Goal: Information Seeking & Learning: Learn about a topic

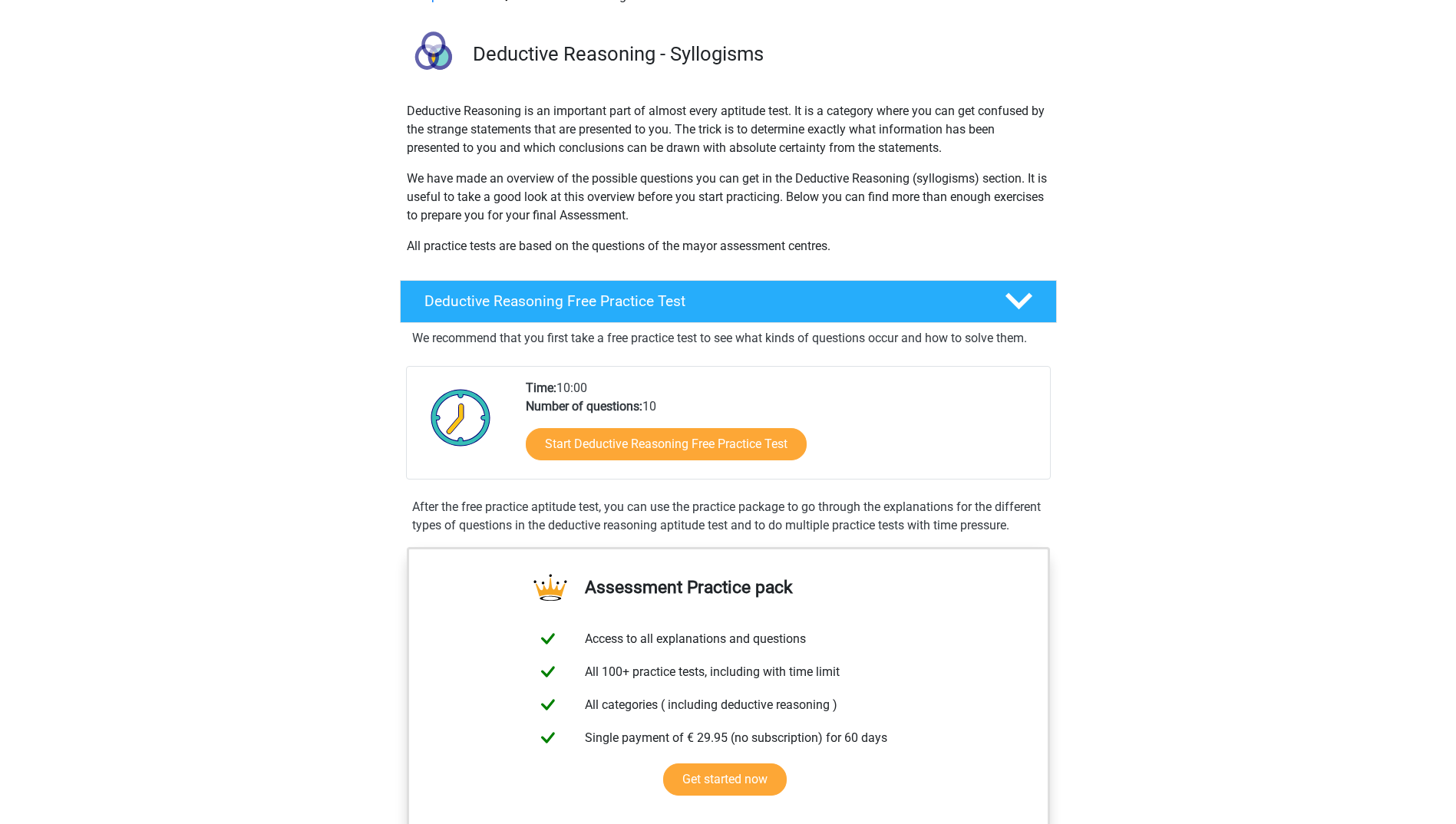
scroll to position [91, 0]
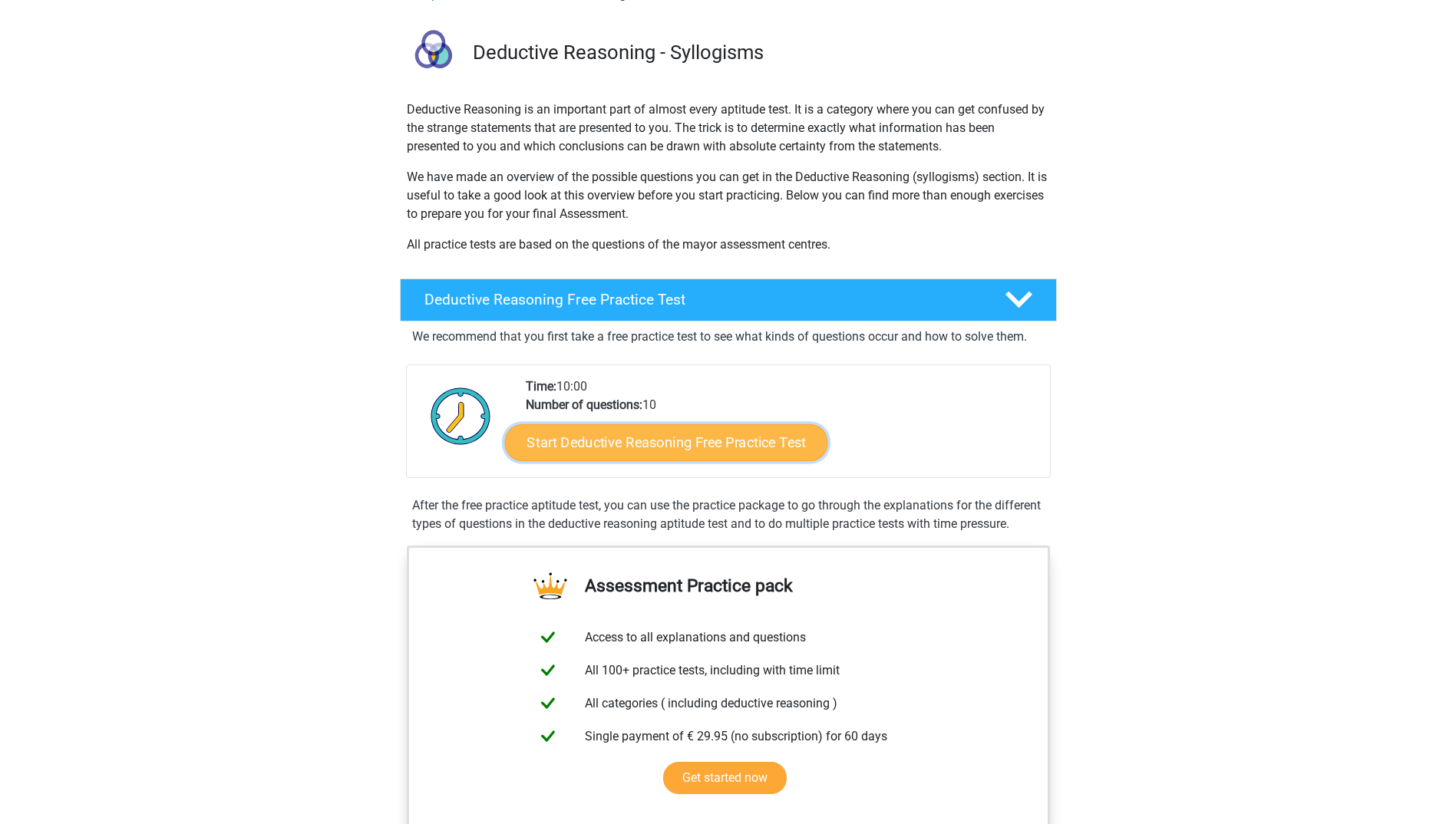
click at [629, 451] on link "Start Deductive Reasoning Free Practice Test" at bounding box center [665, 442] width 323 height 37
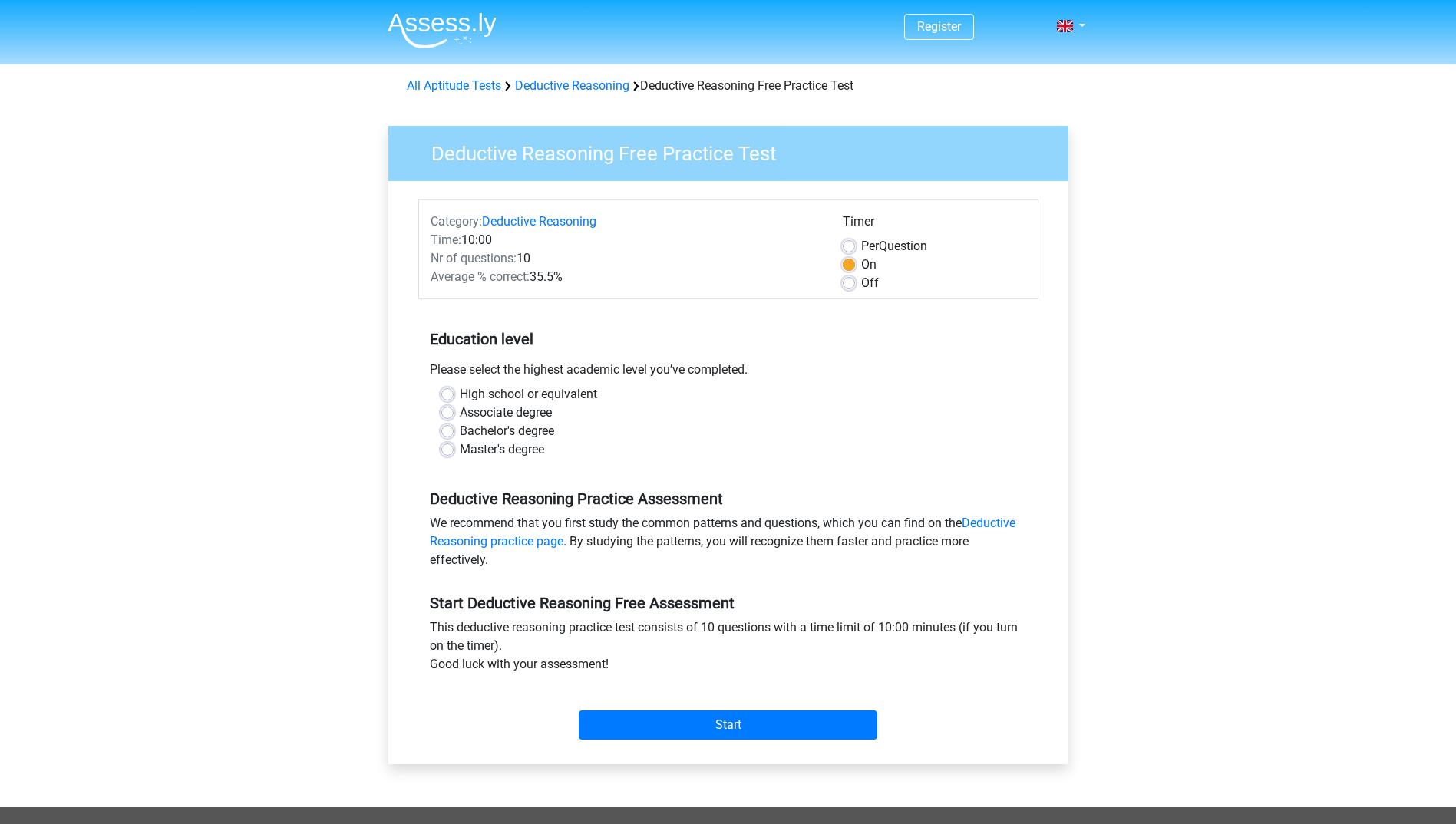
click at [460, 432] on label "Bachelor's degree" at bounding box center [507, 431] width 94 height 18
click at [445, 432] on input "Bachelor's degree" at bounding box center [447, 430] width 12 height 16
radio input "true"
click at [722, 731] on input "Start" at bounding box center [728, 725] width 299 height 29
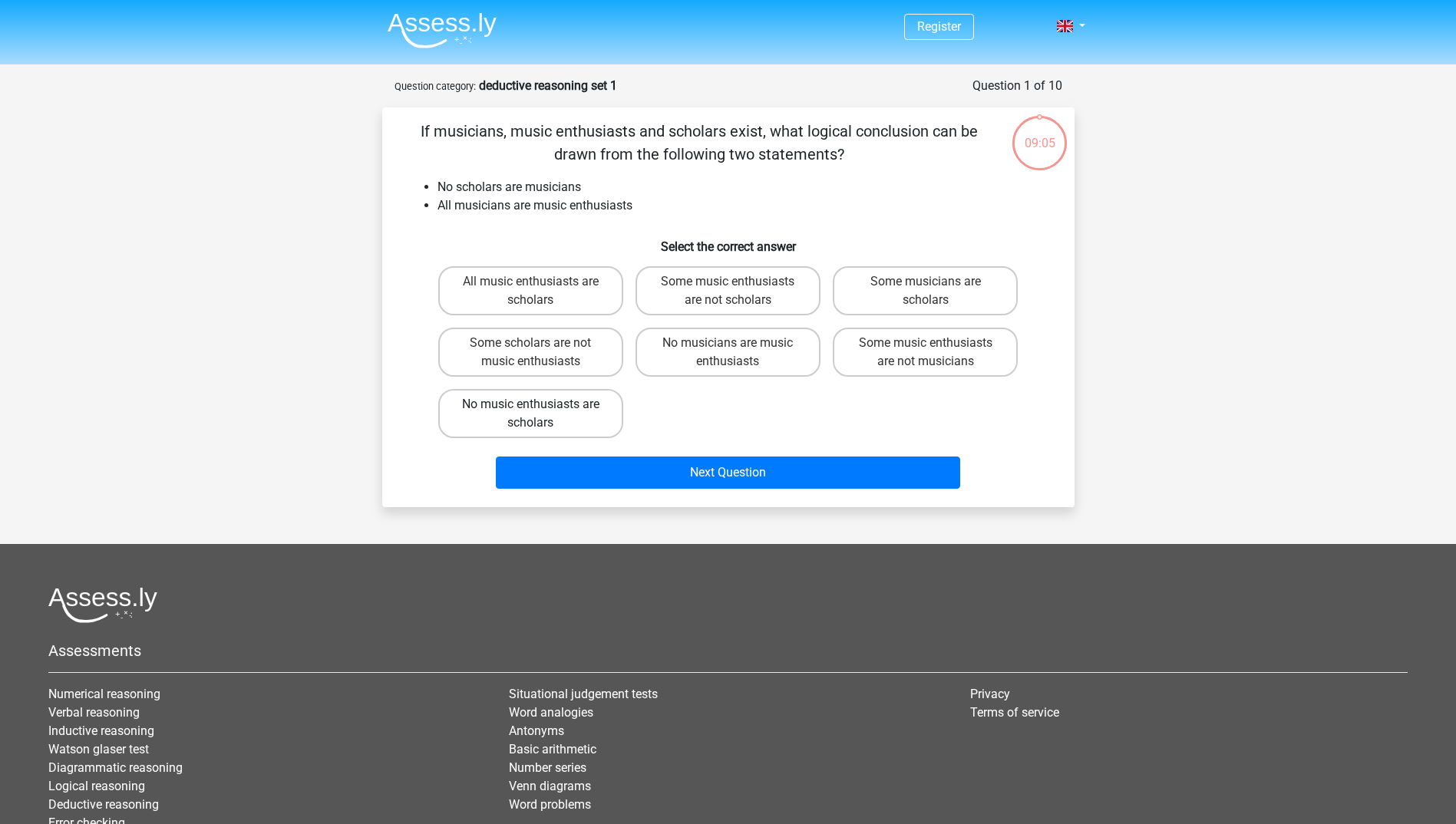
click at [555, 406] on label "No music enthusiasts are scholars" at bounding box center [531, 413] width 185 height 49
click at [540, 406] on input "No music enthusiasts are scholars" at bounding box center [535, 410] width 10 height 10
radio input "true"
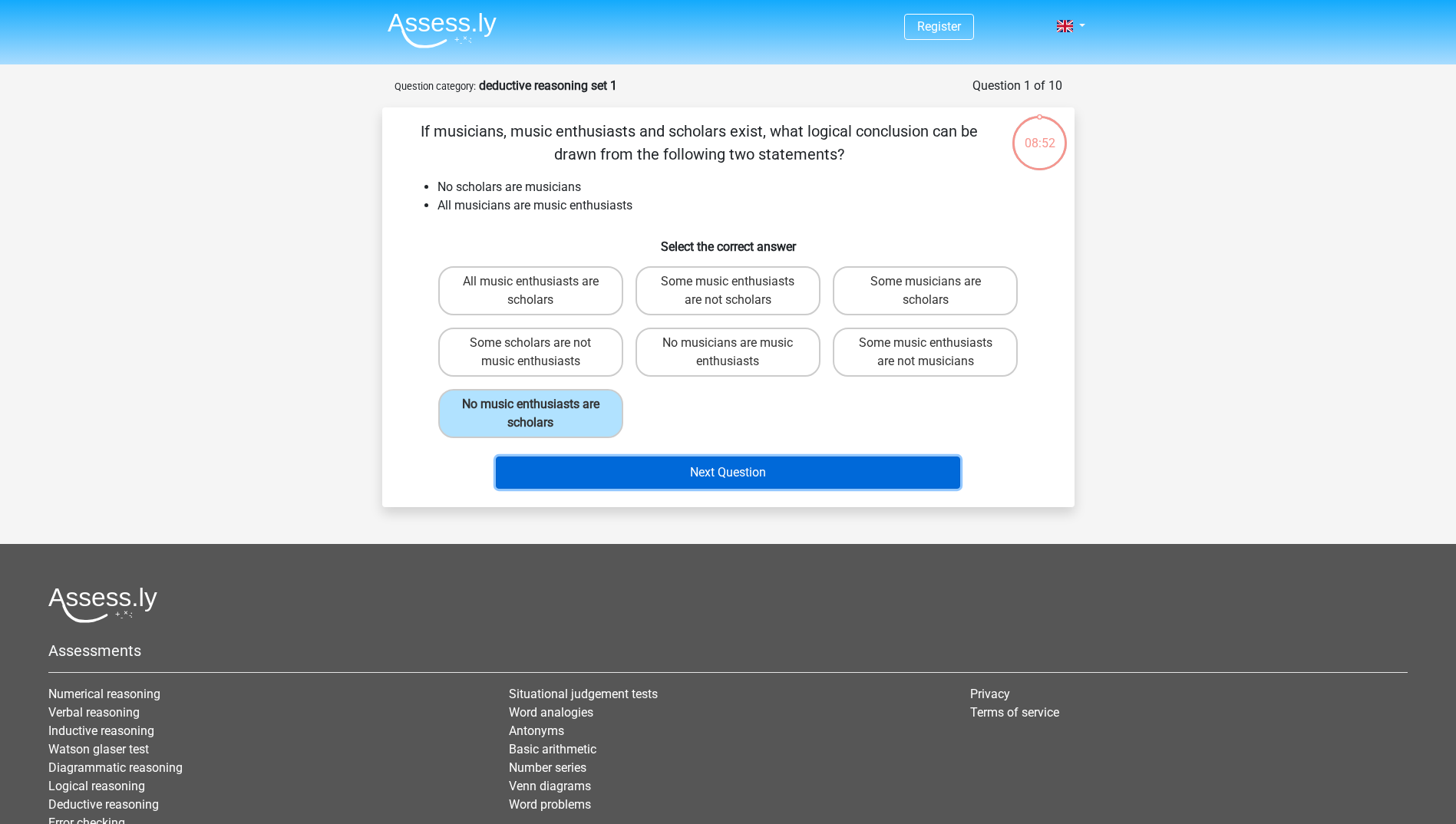
click at [793, 468] on button "Next Question" at bounding box center [728, 472] width 464 height 32
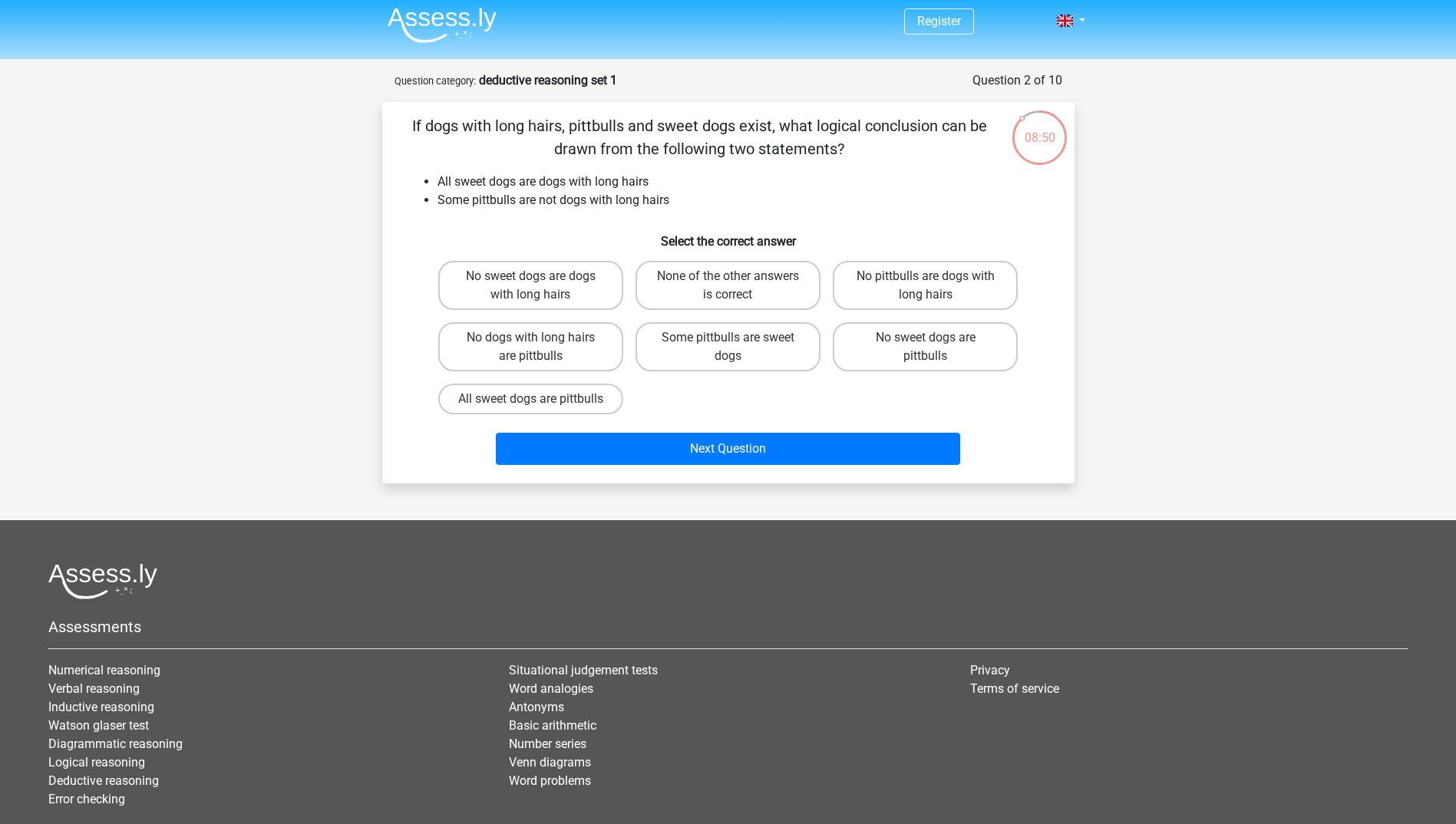
scroll to position [4, 0]
click at [772, 343] on label "Some pittbulls are sweet dogs" at bounding box center [728, 347] width 185 height 49
click at [738, 343] on input "Some pittbulls are sweet dogs" at bounding box center [733, 343] width 10 height 10
radio input "true"
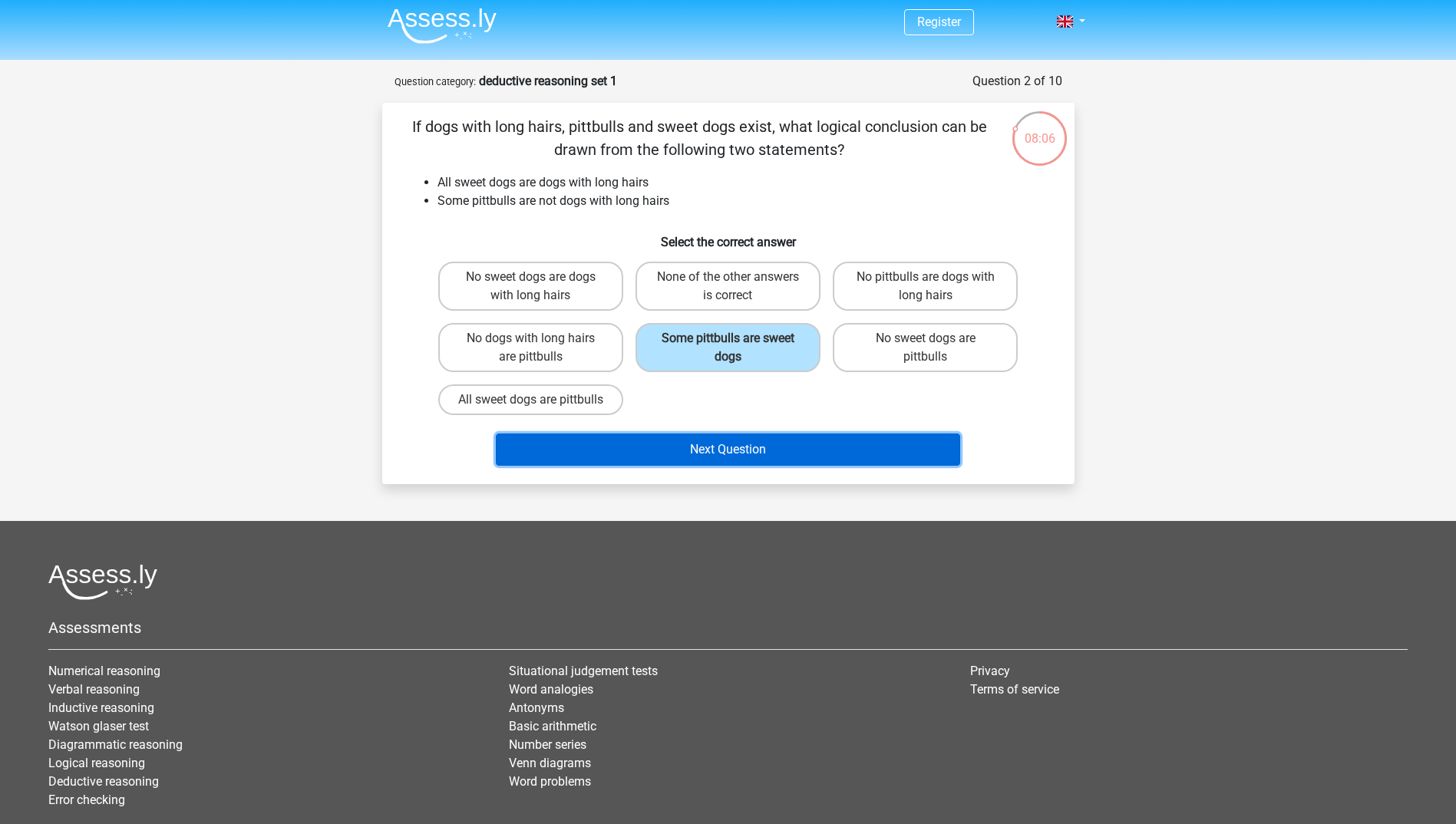
click at [738, 463] on button "Next Question" at bounding box center [728, 449] width 464 height 32
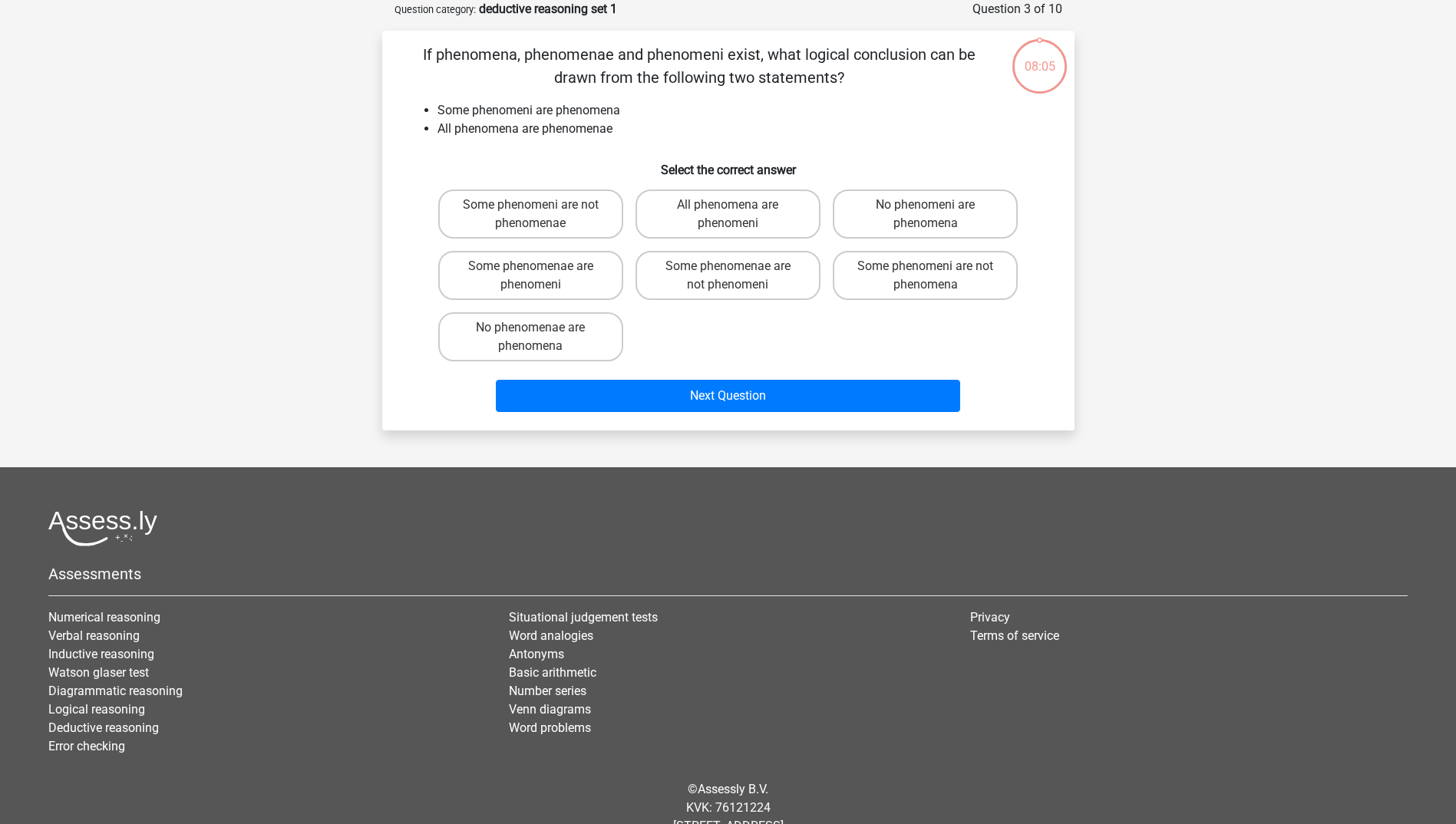
scroll to position [0, 0]
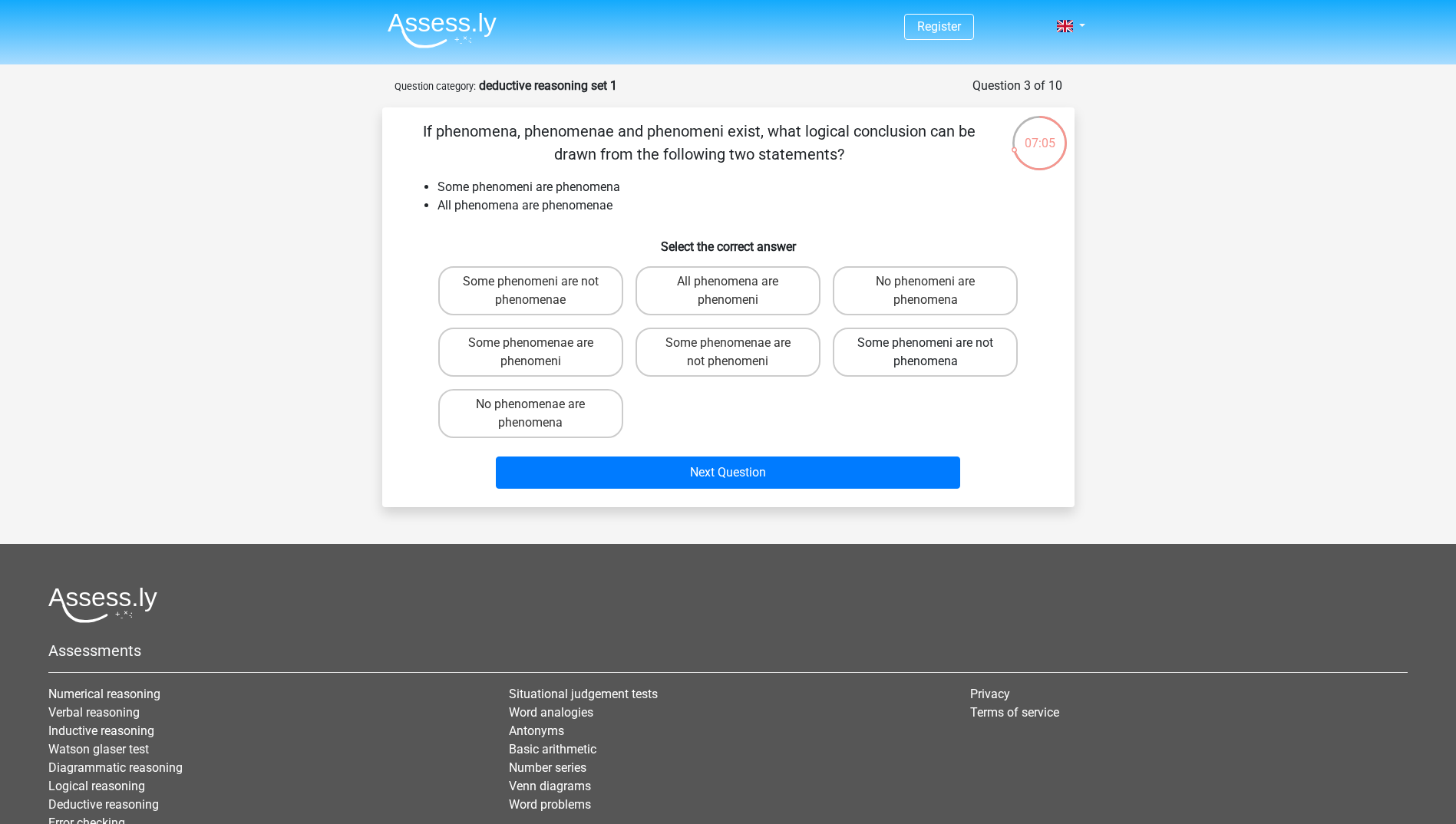
click at [936, 363] on label "Some phenomeni are not phenomena" at bounding box center [925, 352] width 185 height 49
click at [936, 353] on input "Some phenomeni are not phenomena" at bounding box center [930, 348] width 10 height 10
radio input "true"
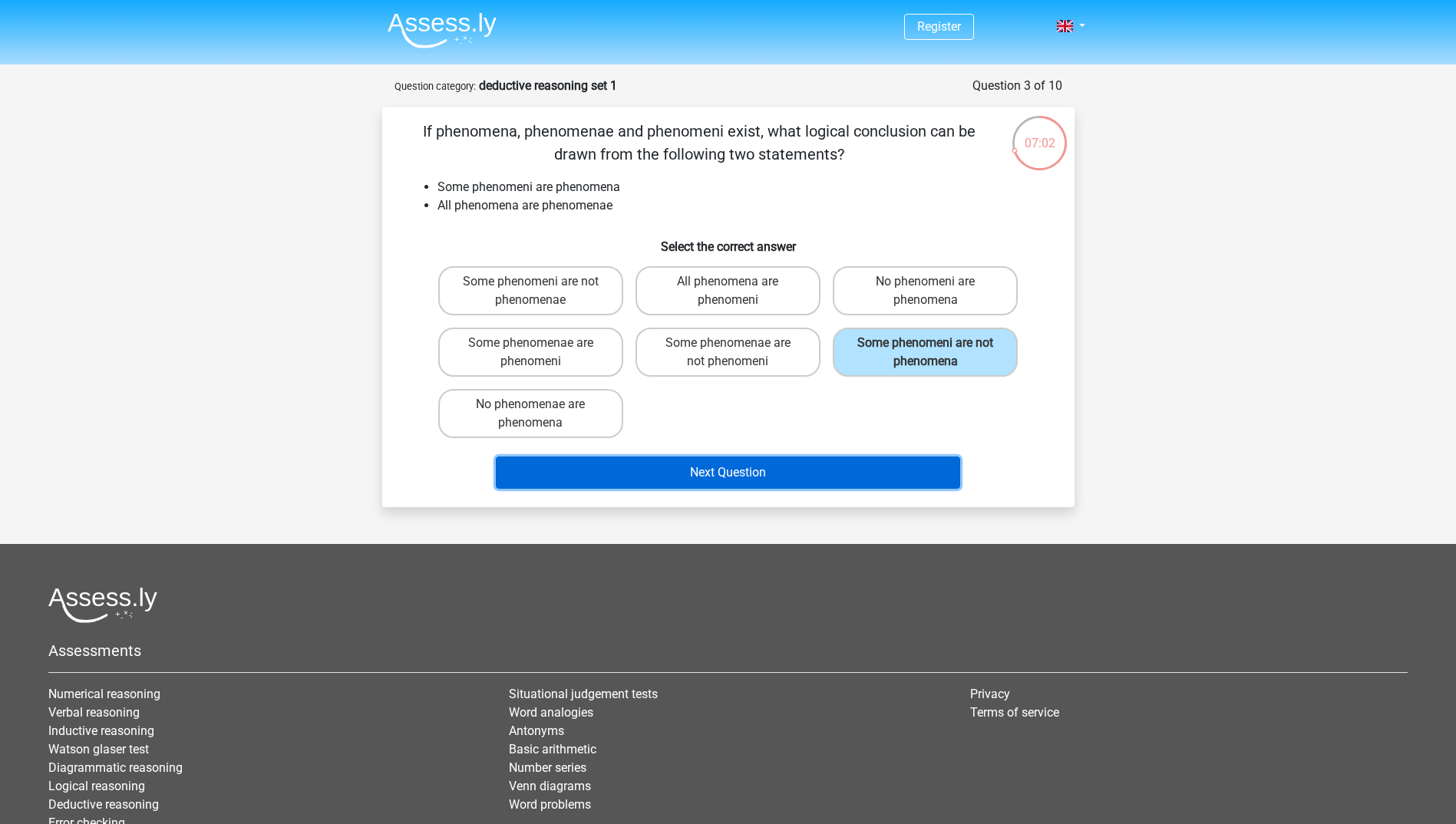
click at [685, 477] on button "Next Question" at bounding box center [728, 472] width 464 height 32
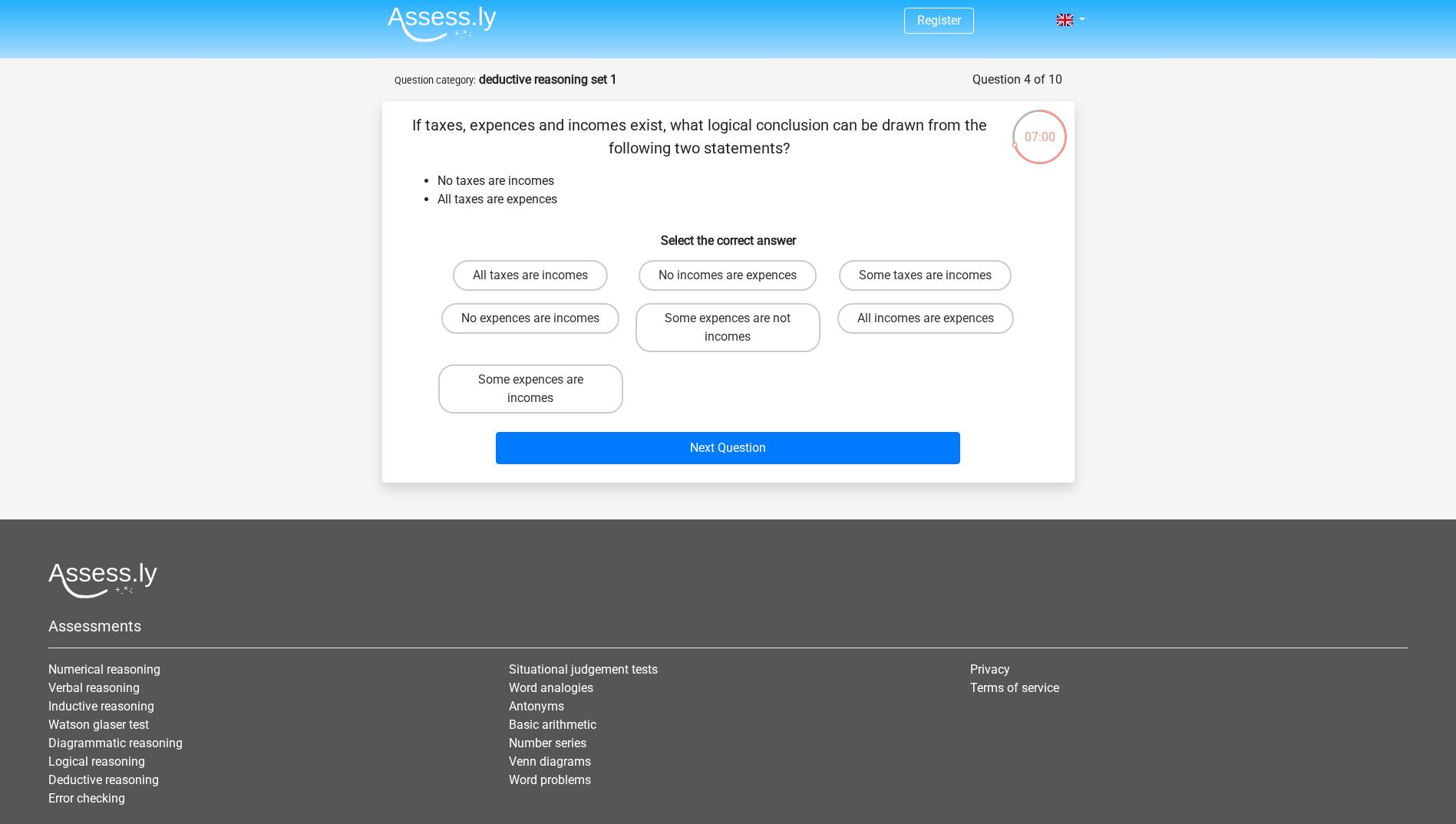
scroll to position [5, 0]
click at [772, 283] on label "No incomes are expences" at bounding box center [728, 276] width 178 height 31
click at [738, 283] on input "No incomes are expences" at bounding box center [733, 281] width 10 height 10
radio input "true"
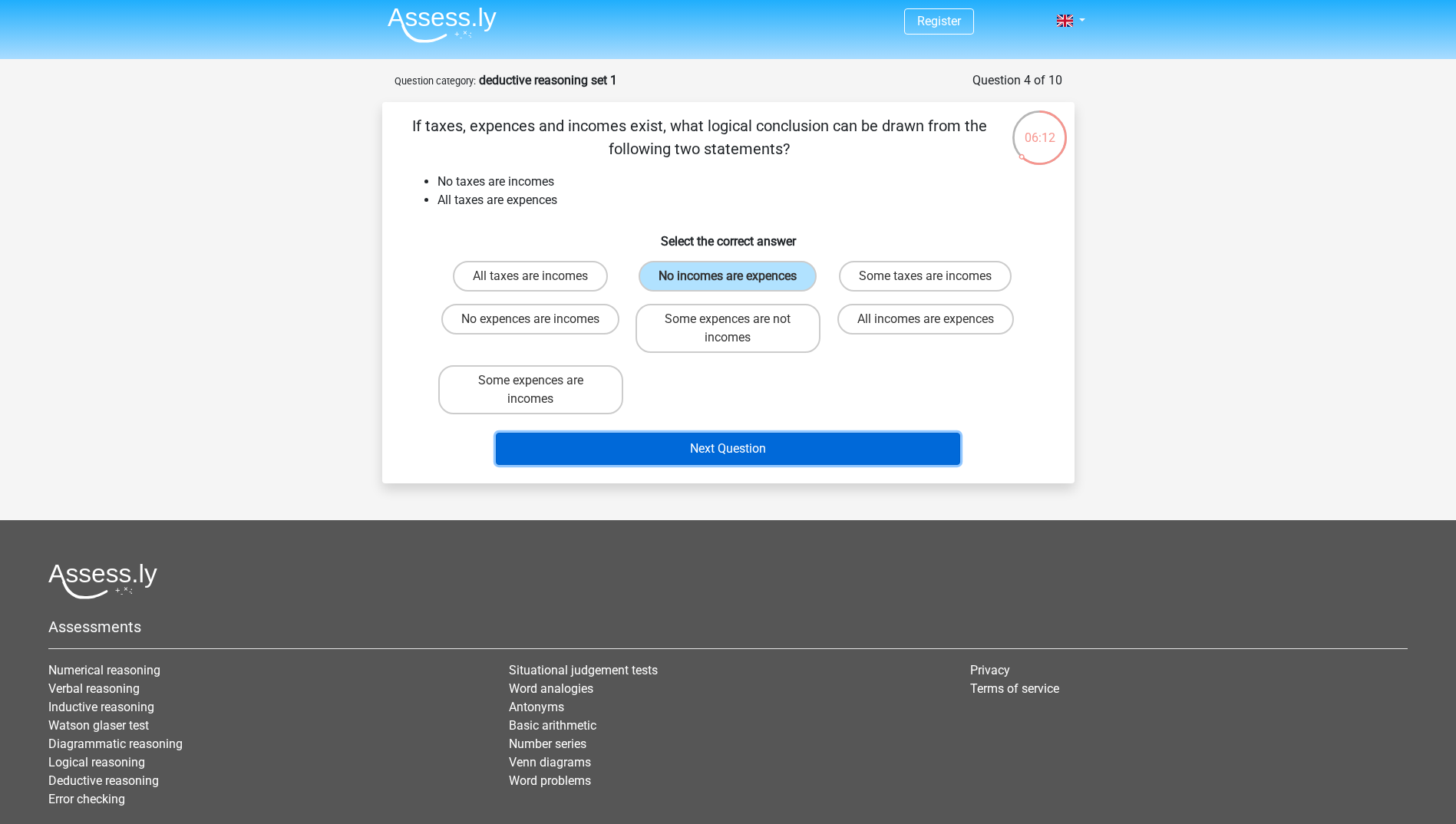
click at [728, 438] on button "Next Question" at bounding box center [728, 449] width 464 height 32
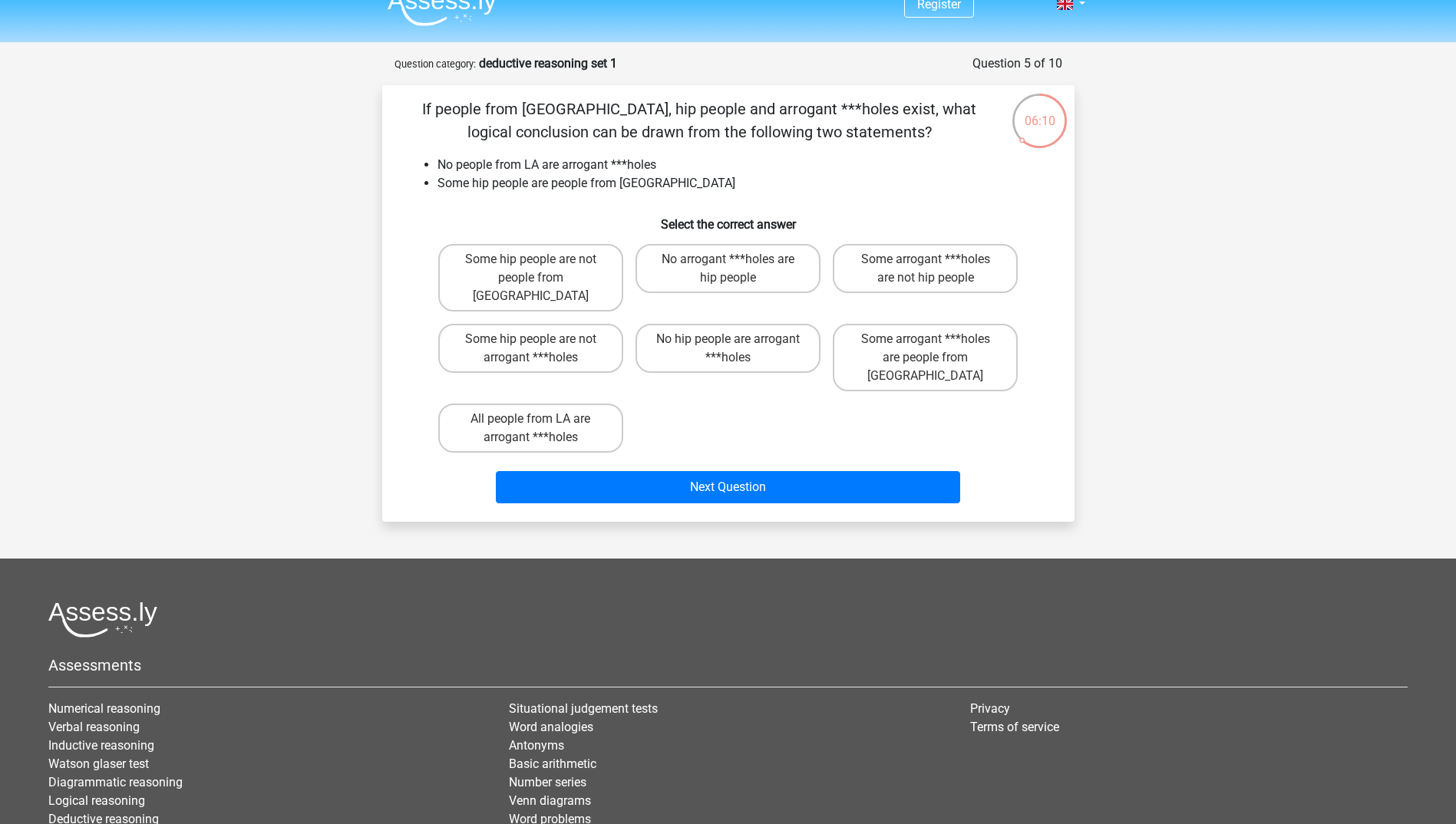
scroll to position [22, 0]
click at [519, 273] on label "Some hip people are not people from LA" at bounding box center [531, 279] width 185 height 67
click at [530, 270] on input "Some hip people are not people from LA" at bounding box center [535, 265] width 10 height 10
radio input "true"
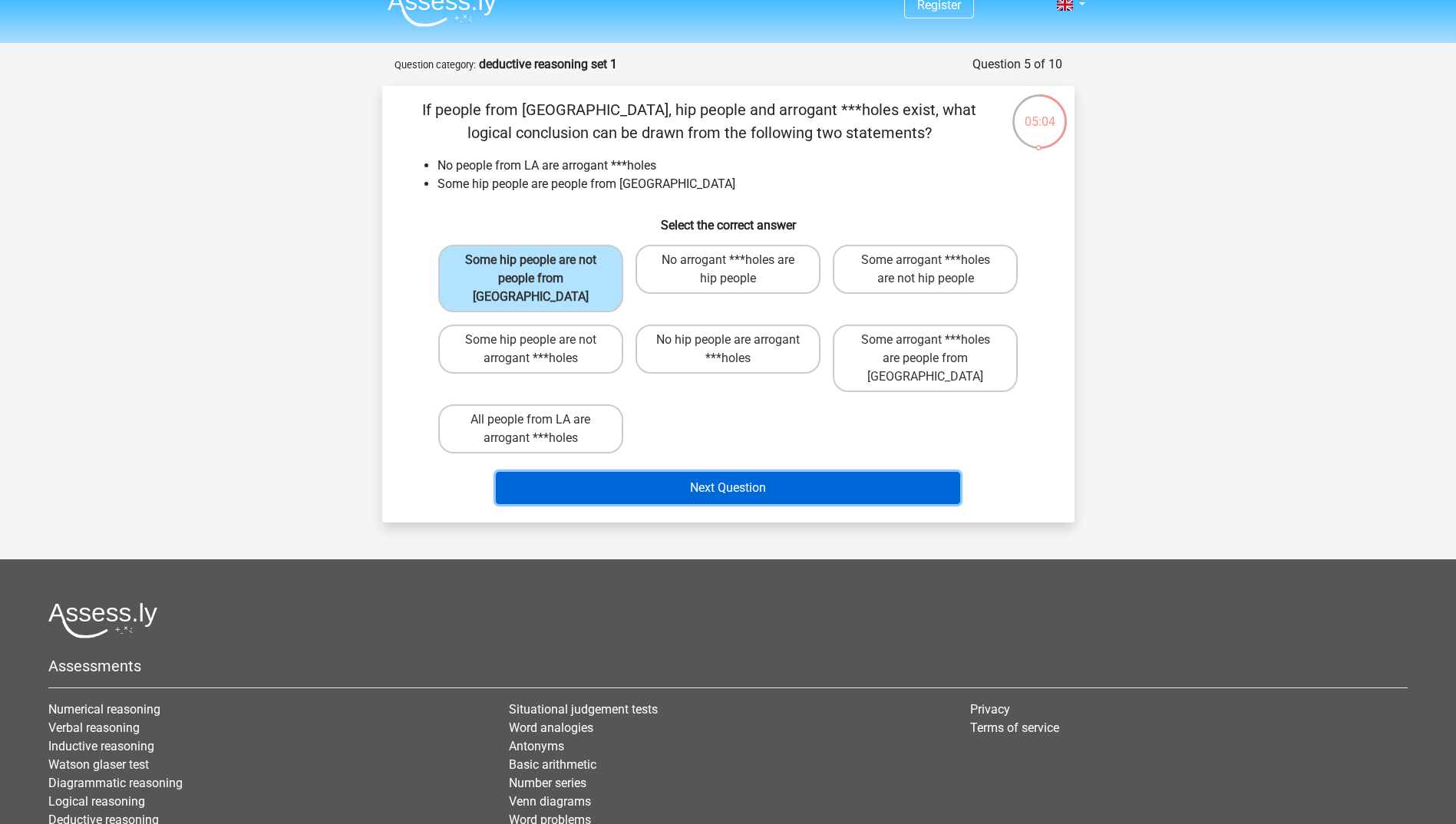
click at [659, 472] on button "Next Question" at bounding box center [728, 487] width 464 height 32
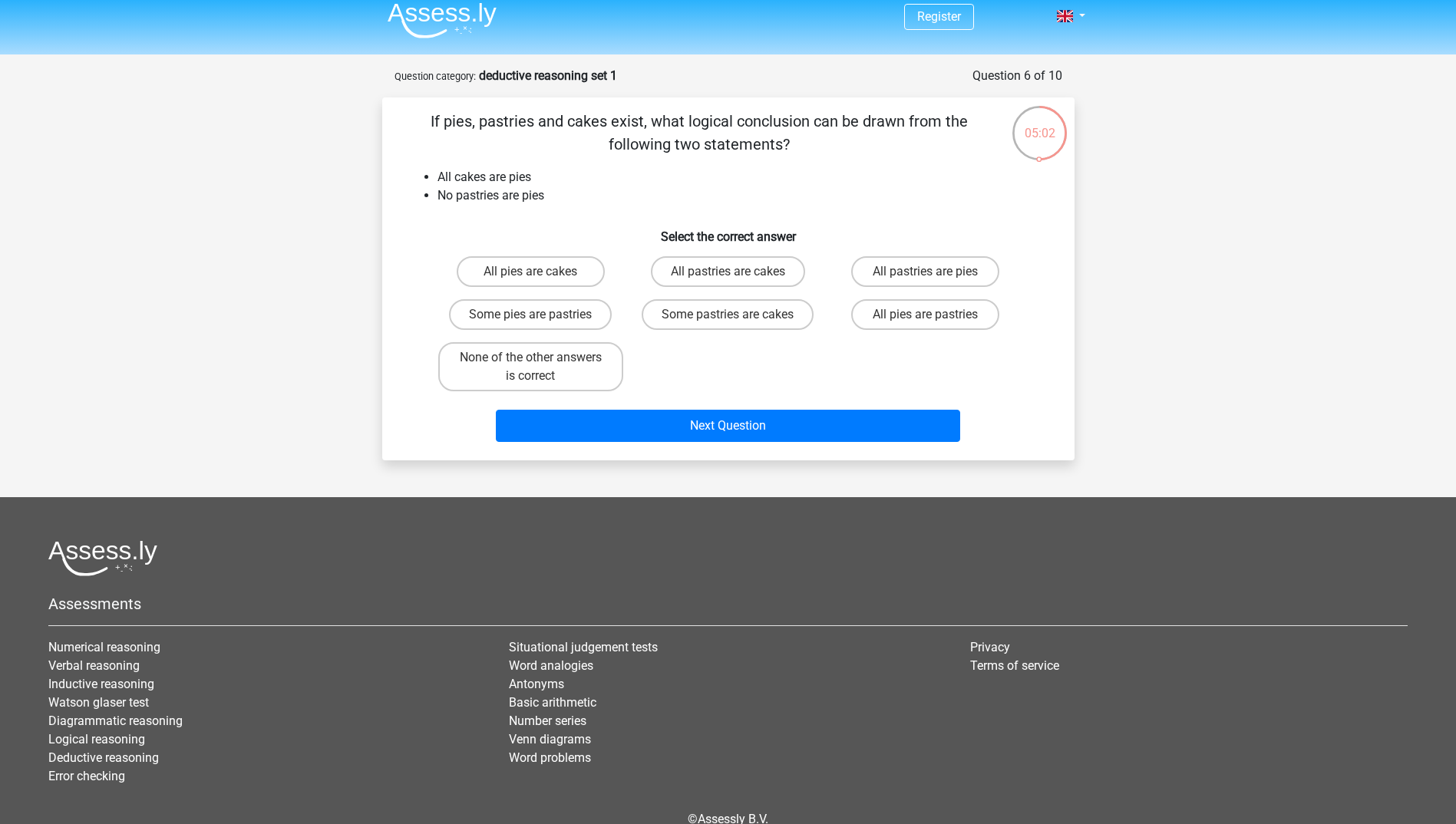
scroll to position [9, 0]
click at [577, 350] on label "None of the other answers is correct" at bounding box center [531, 367] width 185 height 49
click at [540, 358] on input "None of the other answers is correct" at bounding box center [535, 363] width 10 height 10
radio input "true"
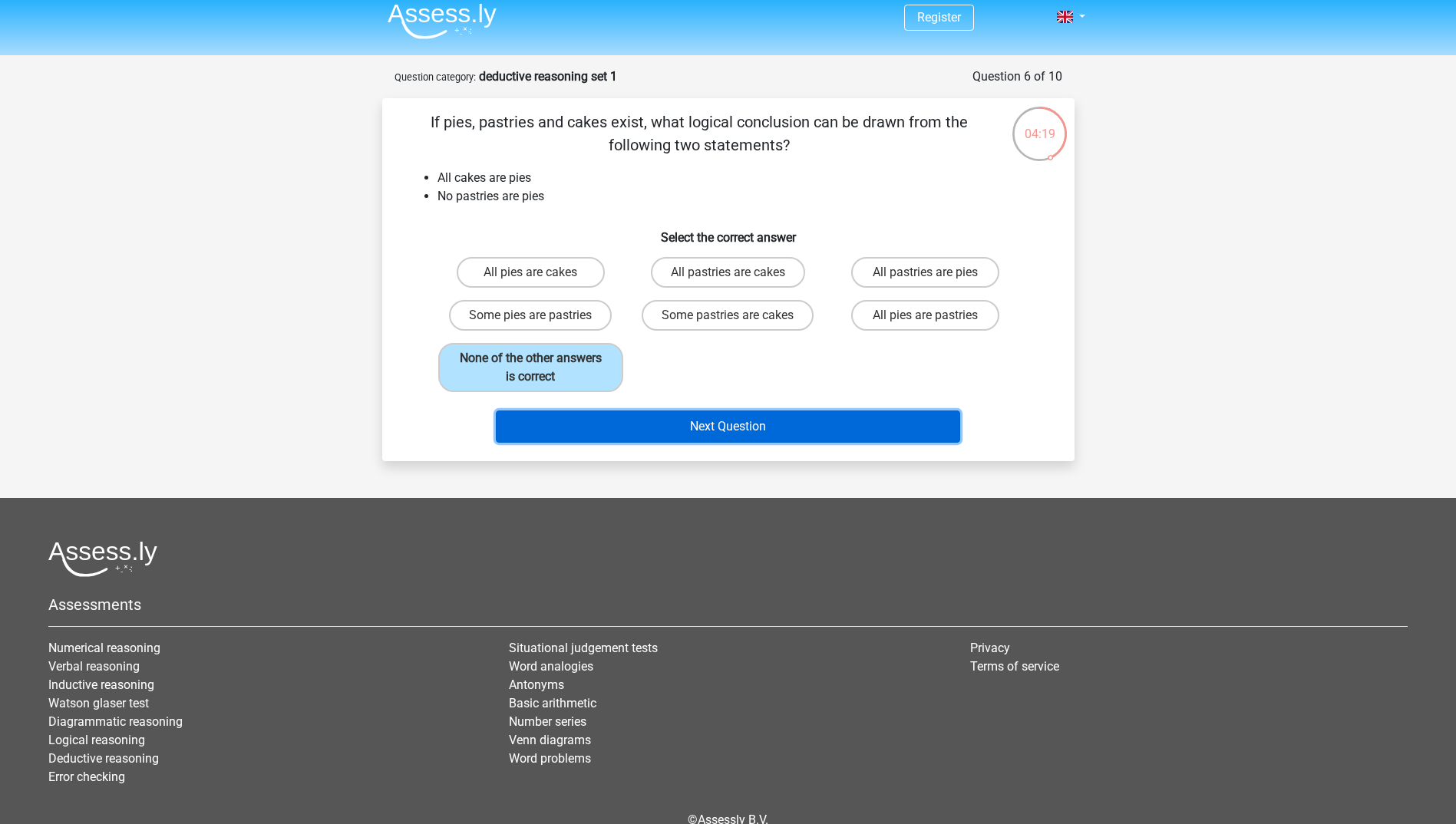
click at [665, 433] on button "Next Question" at bounding box center [728, 426] width 464 height 32
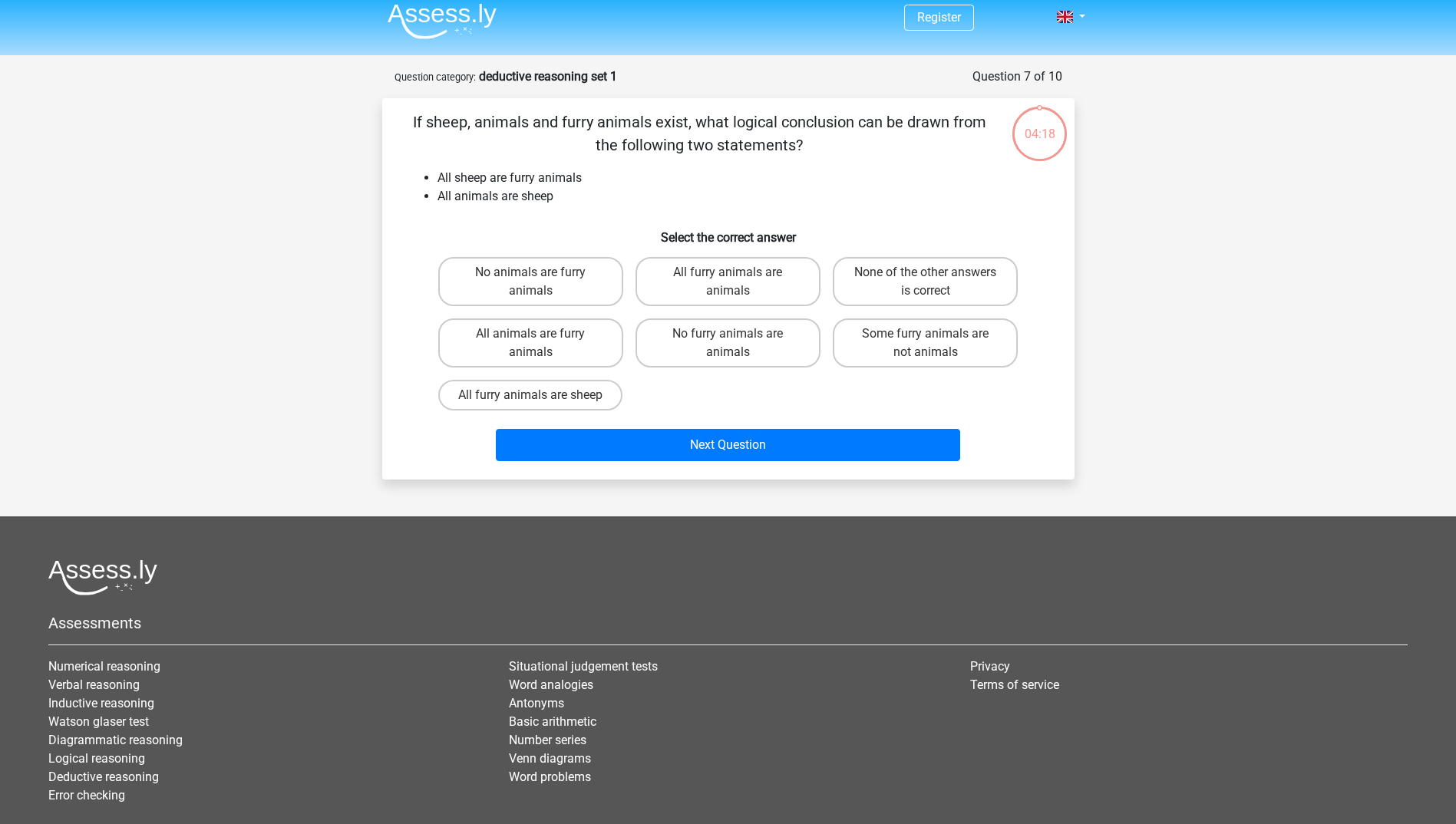
scroll to position [77, 0]
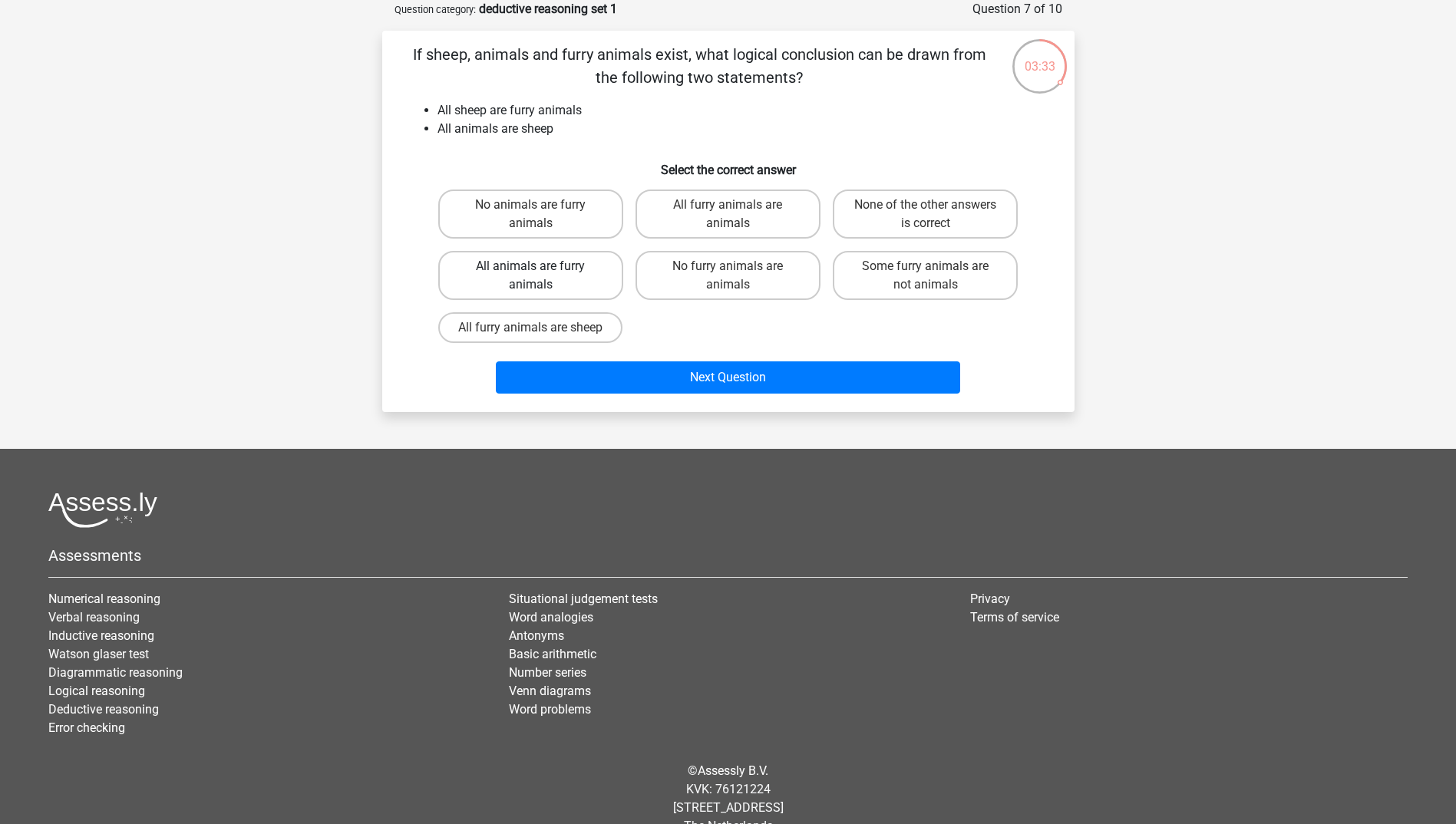
click at [553, 280] on label "All animals are furry animals" at bounding box center [531, 275] width 185 height 49
click at [540, 276] on input "All animals are furry animals" at bounding box center [535, 272] width 10 height 10
radio input "true"
click at [551, 211] on label "No animals are furry animals" at bounding box center [531, 214] width 185 height 49
click at [540, 211] on input "No animals are furry animals" at bounding box center [535, 210] width 10 height 10
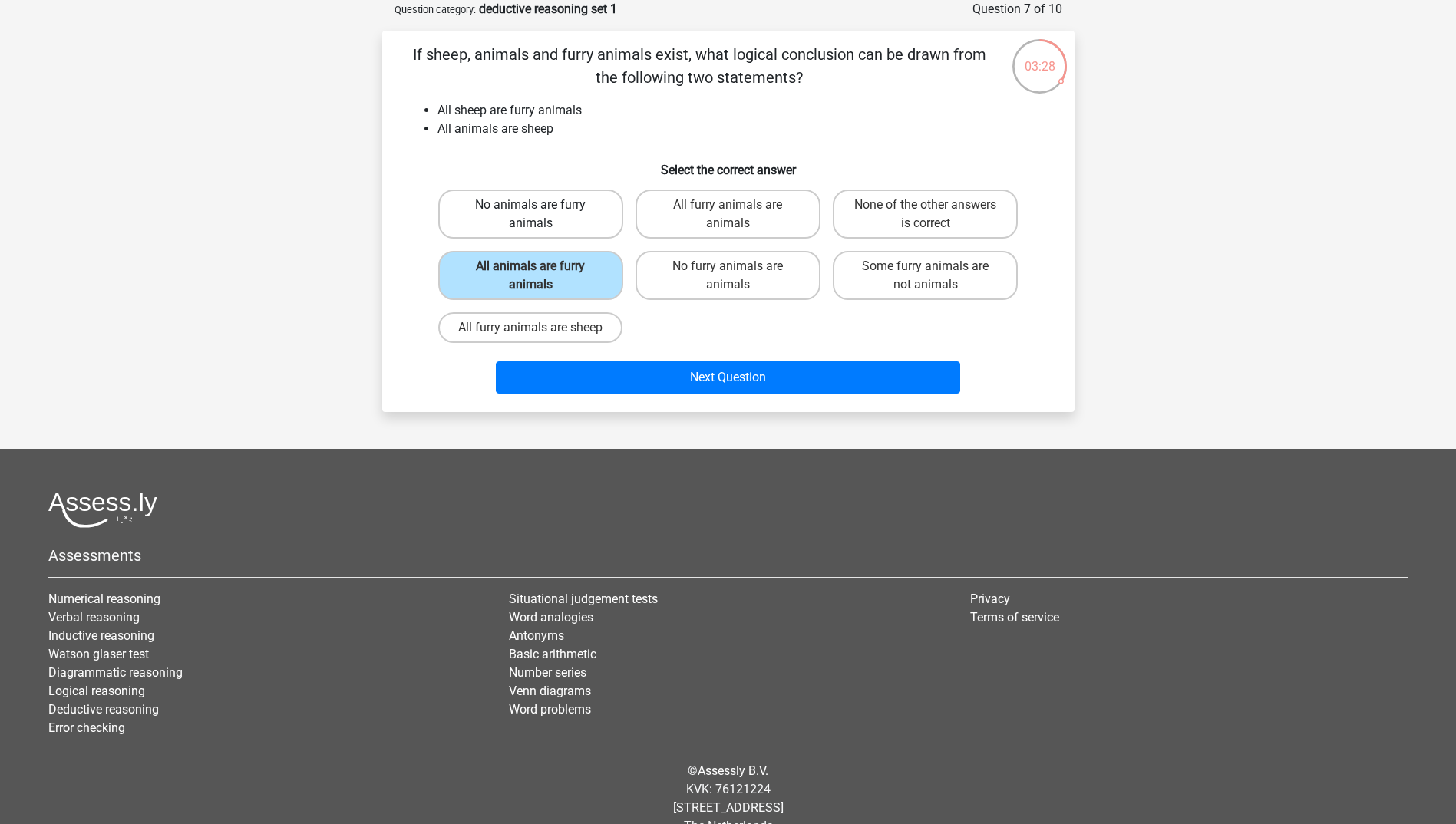
radio input "true"
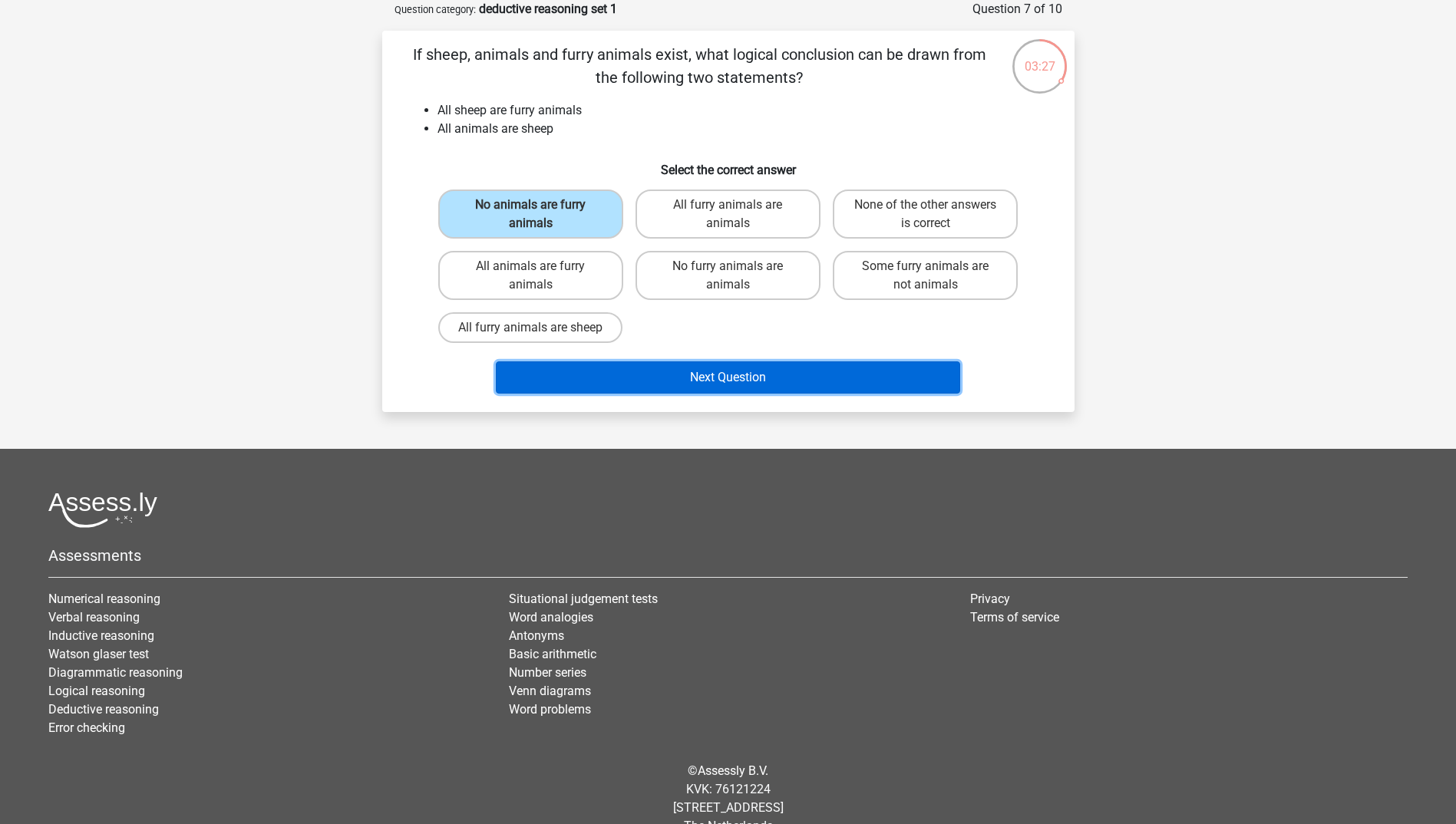
click at [729, 371] on button "Next Question" at bounding box center [728, 377] width 464 height 32
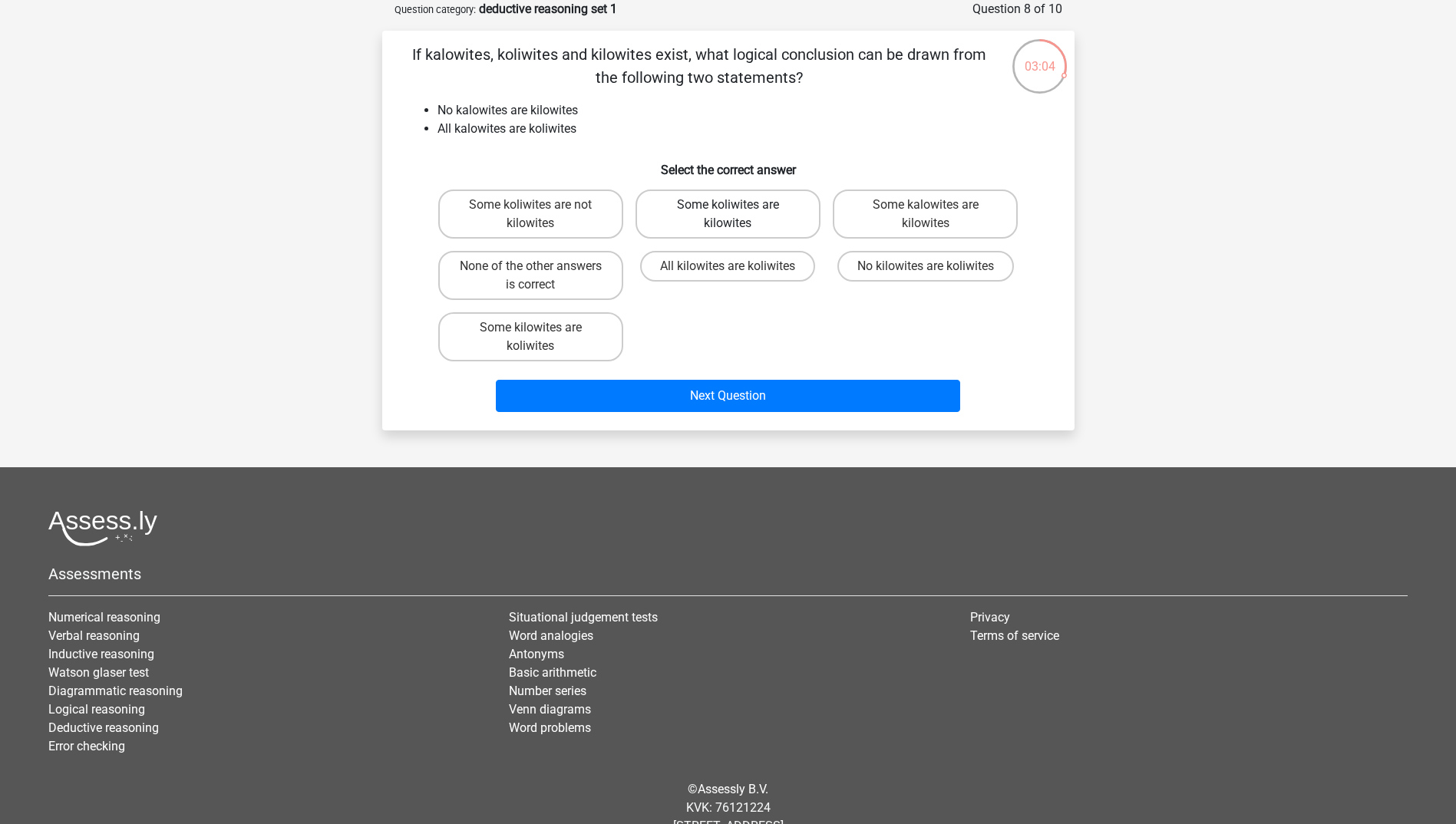
click at [751, 215] on label "Some koliwites are kilowites" at bounding box center [728, 214] width 185 height 49
click at [738, 215] on input "Some koliwites are kilowites" at bounding box center [733, 210] width 10 height 10
radio input "true"
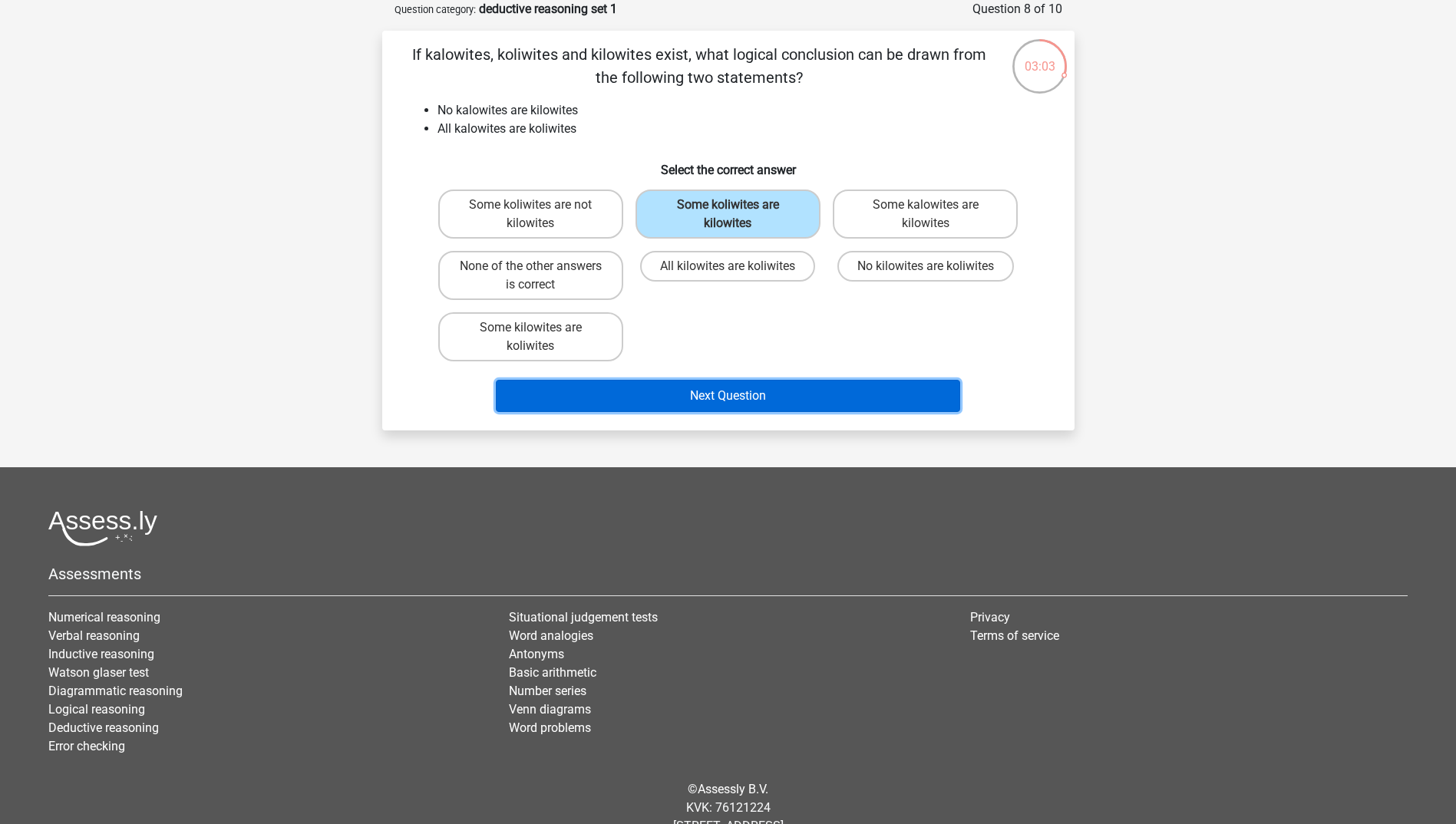
click at [738, 394] on button "Next Question" at bounding box center [728, 395] width 464 height 32
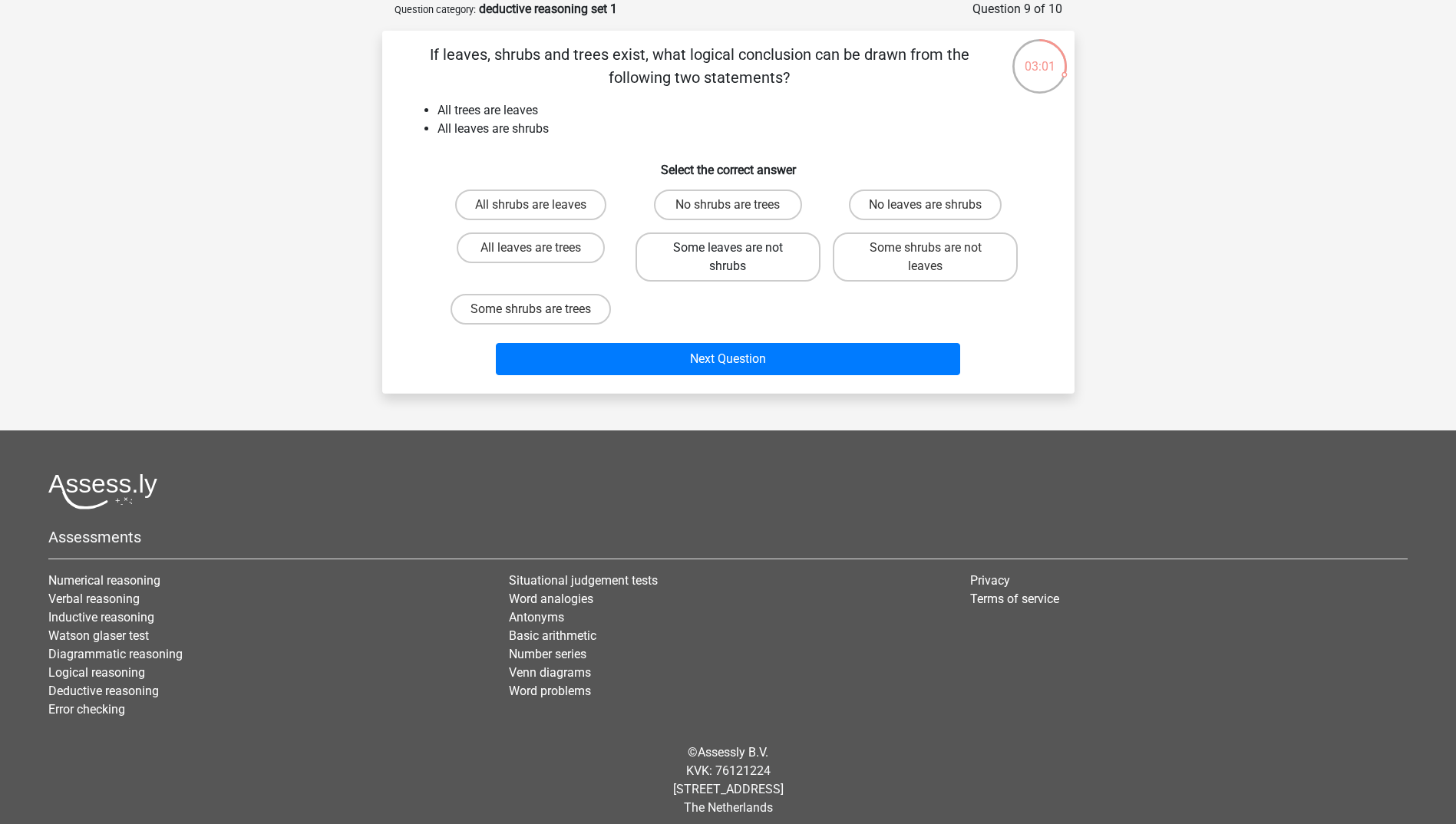
click at [732, 266] on label "Some leaves are not shrubs" at bounding box center [728, 256] width 185 height 49
click at [732, 258] on input "Some leaves are not shrubs" at bounding box center [733, 253] width 10 height 10
radio input "true"
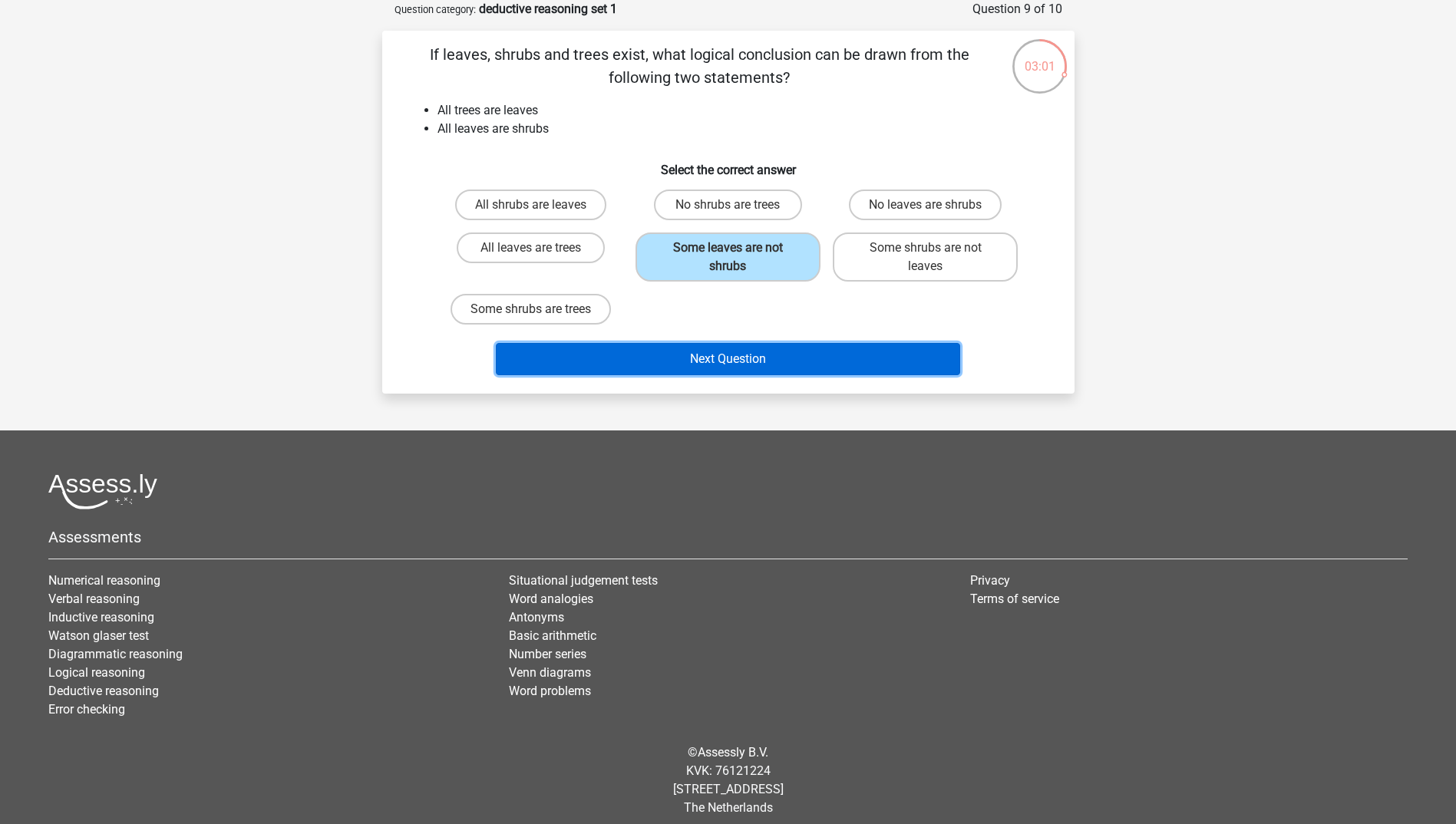
click at [738, 358] on button "Next Question" at bounding box center [728, 358] width 464 height 32
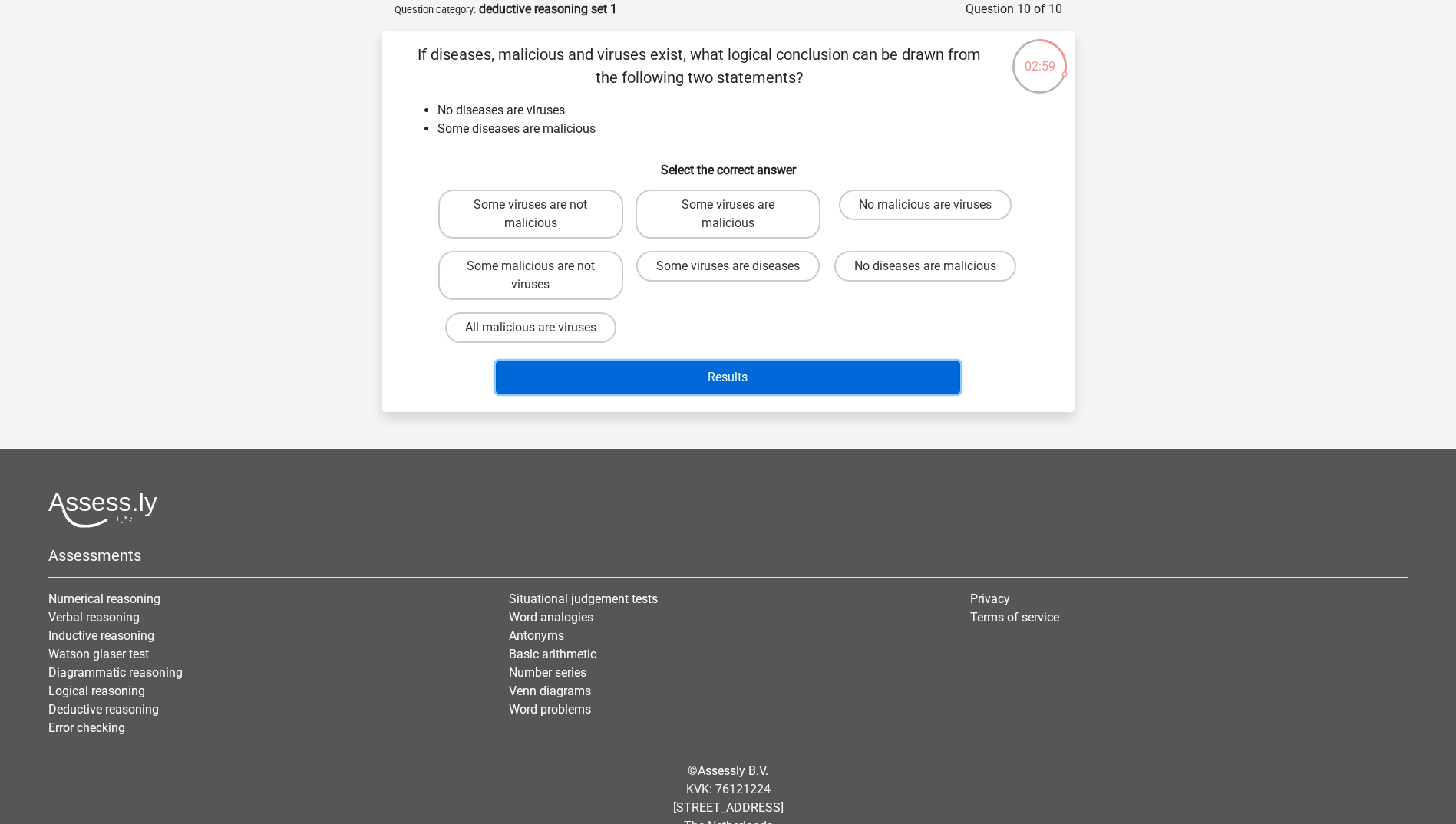
click at [724, 383] on button "Results" at bounding box center [728, 377] width 464 height 32
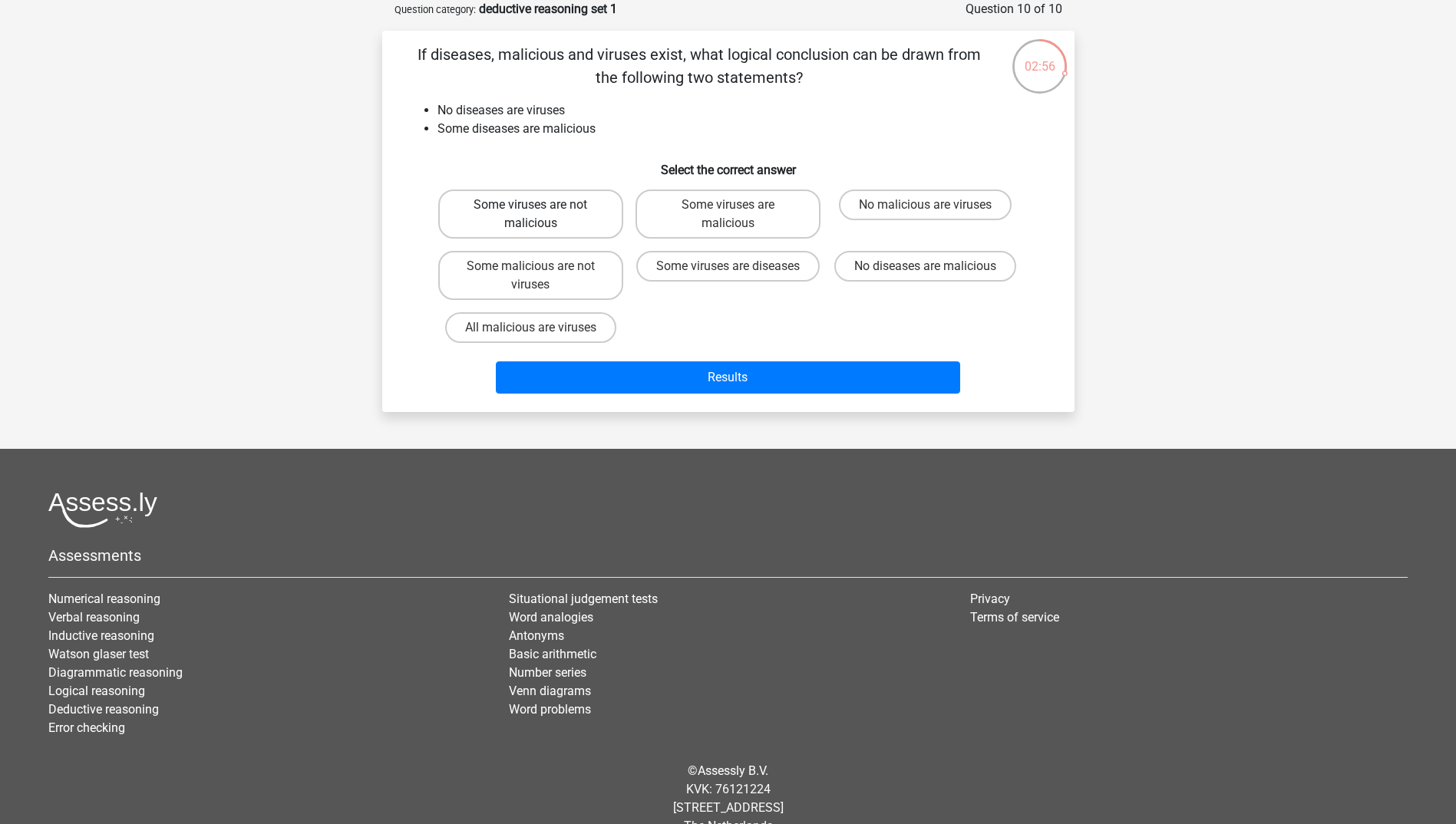
click at [522, 207] on label "Some viruses are not malicious" at bounding box center [531, 214] width 185 height 49
click at [530, 207] on input "Some viruses are not malicious" at bounding box center [535, 210] width 10 height 10
radio input "true"
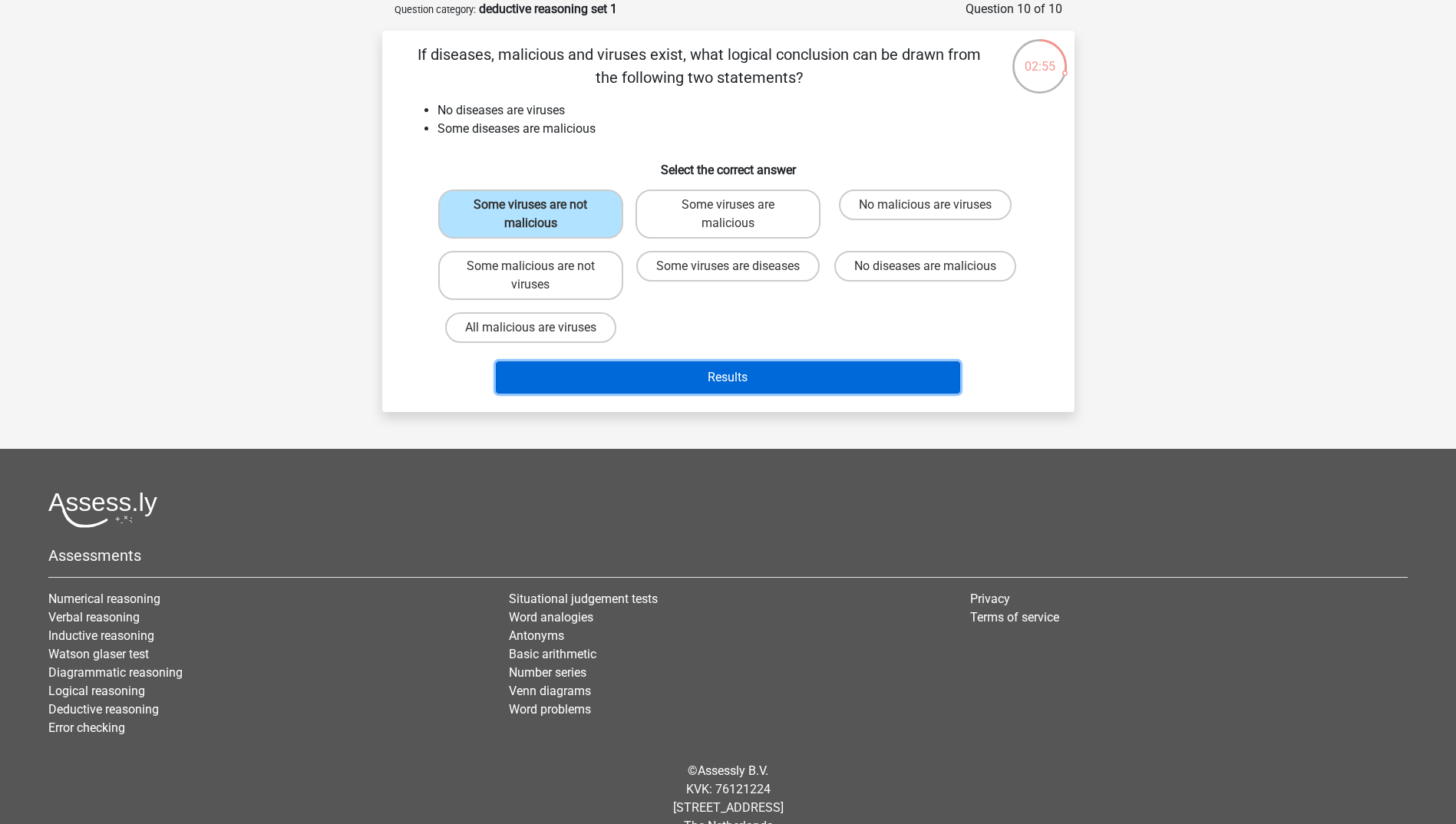
click at [684, 375] on button "Results" at bounding box center [728, 377] width 464 height 32
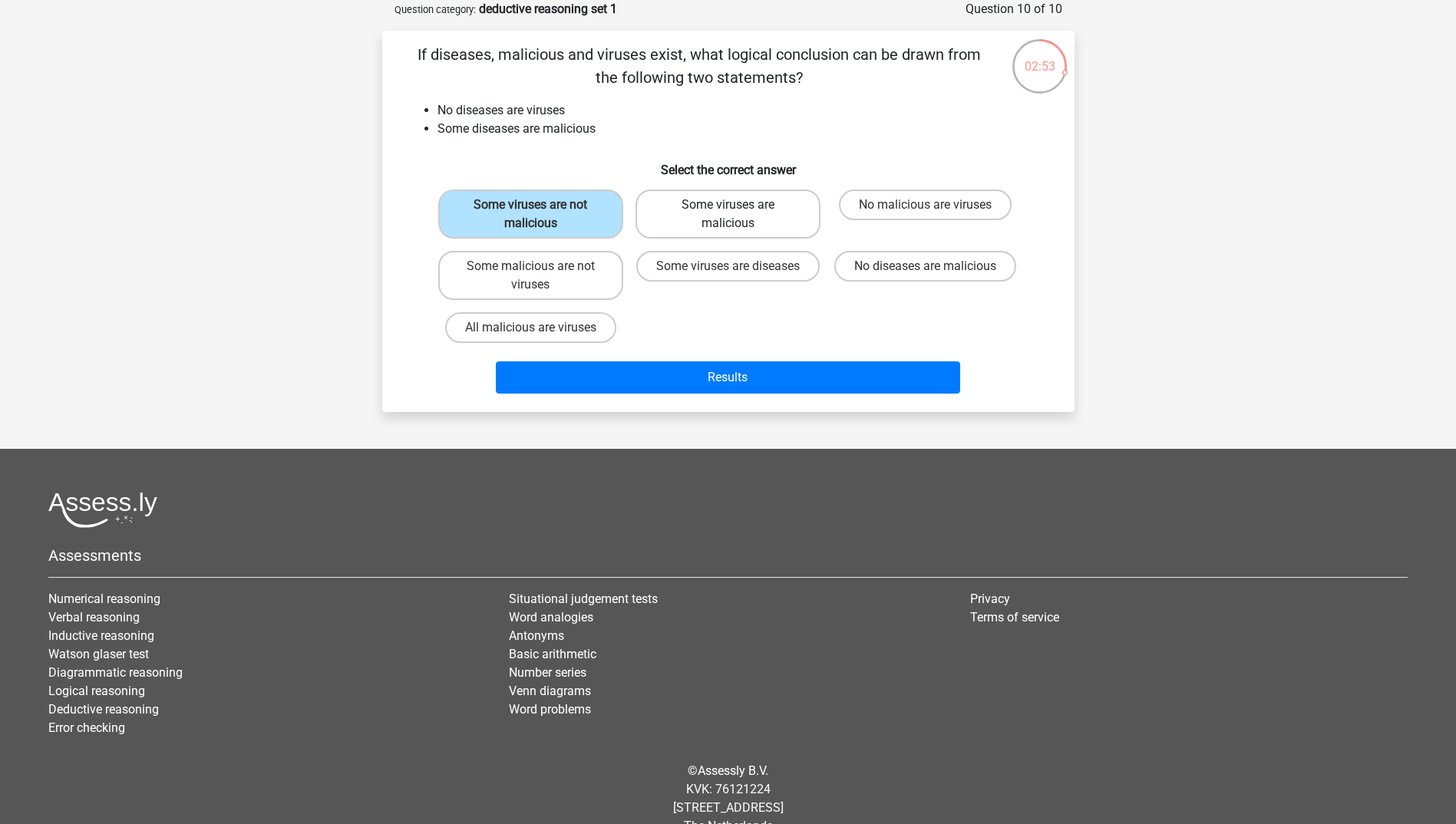
click at [747, 211] on label "Some viruses are malicious" at bounding box center [728, 214] width 185 height 49
click at [738, 211] on input "Some viruses are malicious" at bounding box center [733, 210] width 10 height 10
radio input "true"
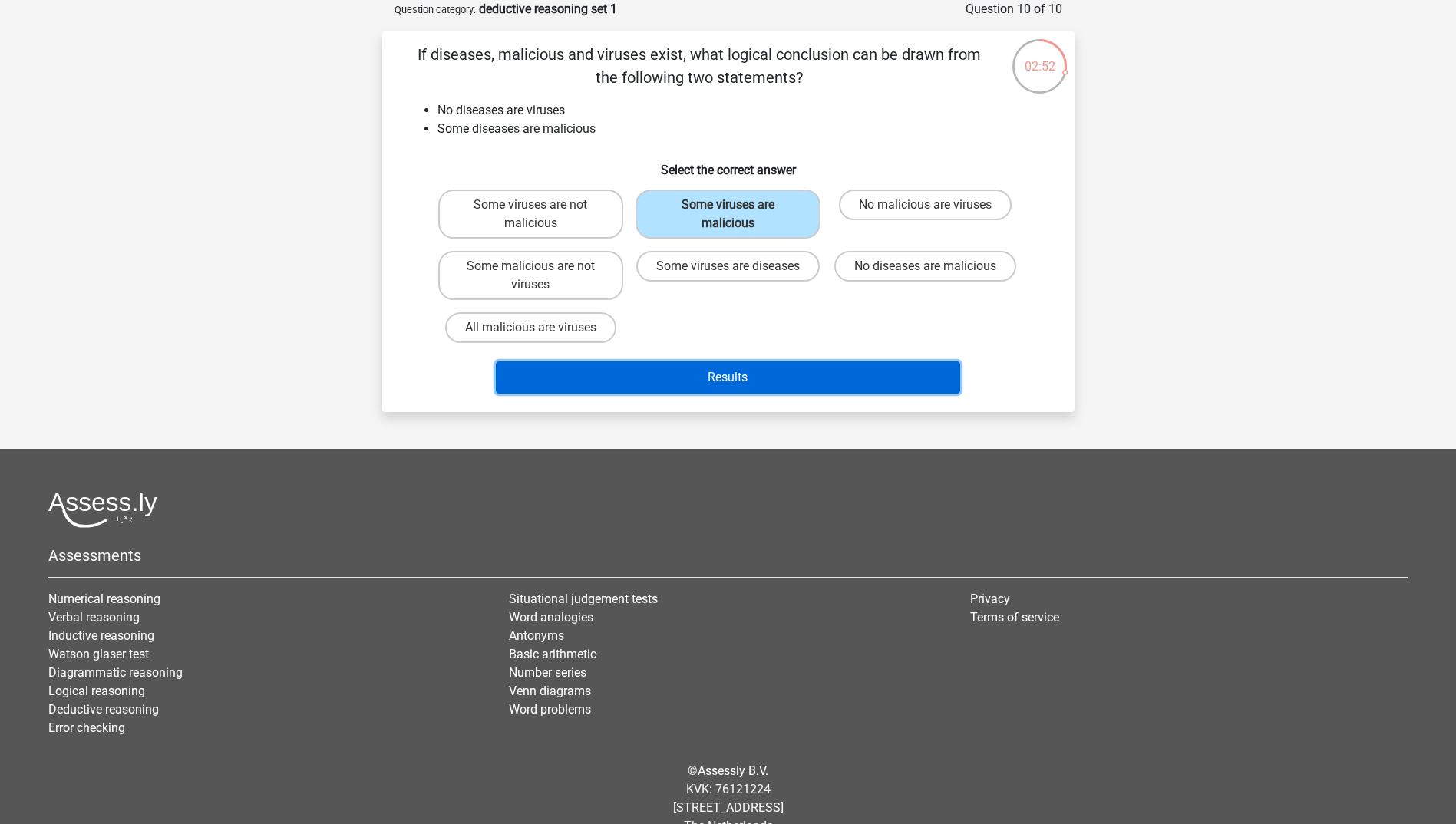
click at [745, 374] on button "Results" at bounding box center [728, 377] width 464 height 32
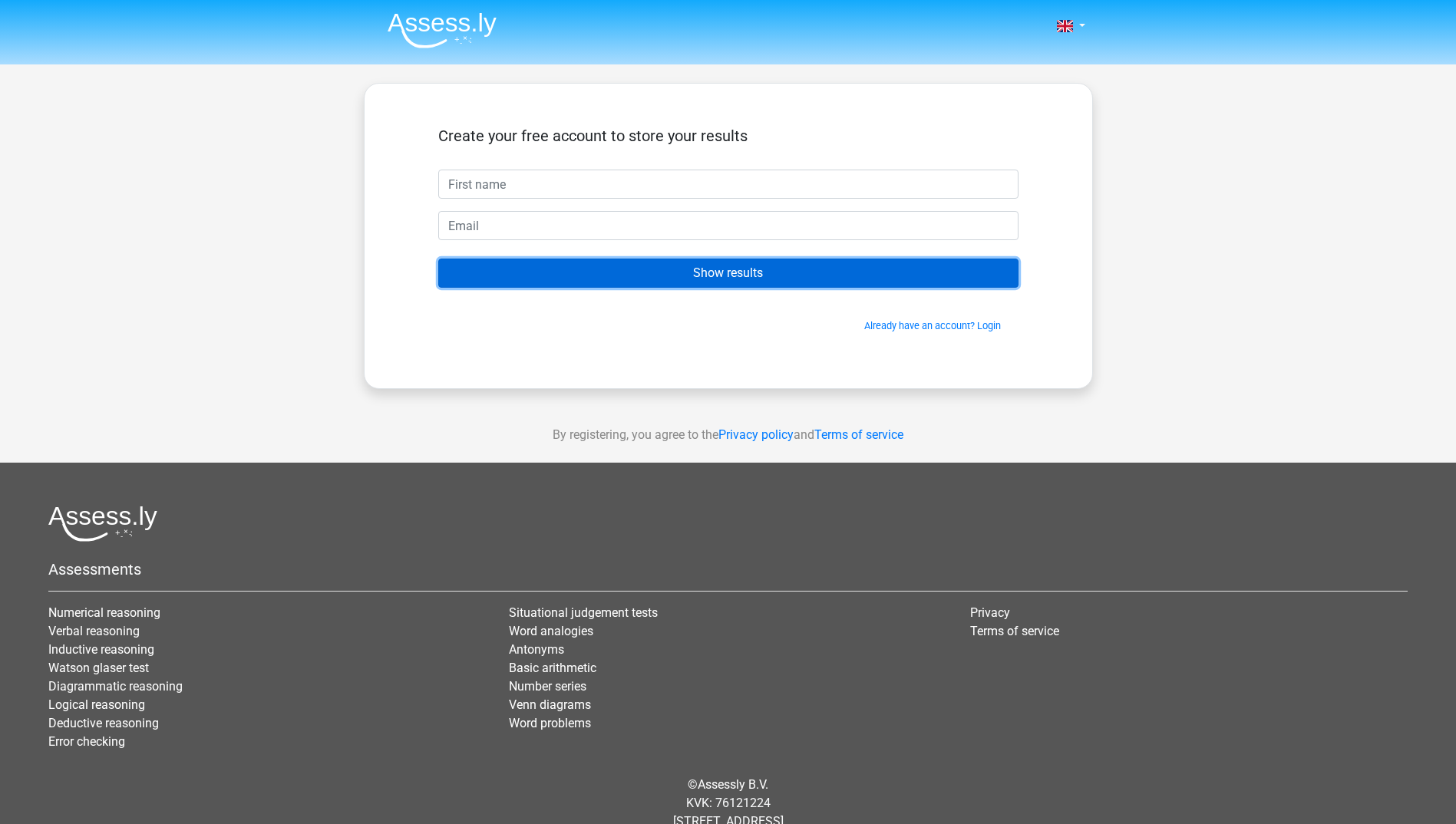
click at [749, 278] on input "Show results" at bounding box center [728, 274] width 580 height 29
